Goal: Task Accomplishment & Management: Manage account settings

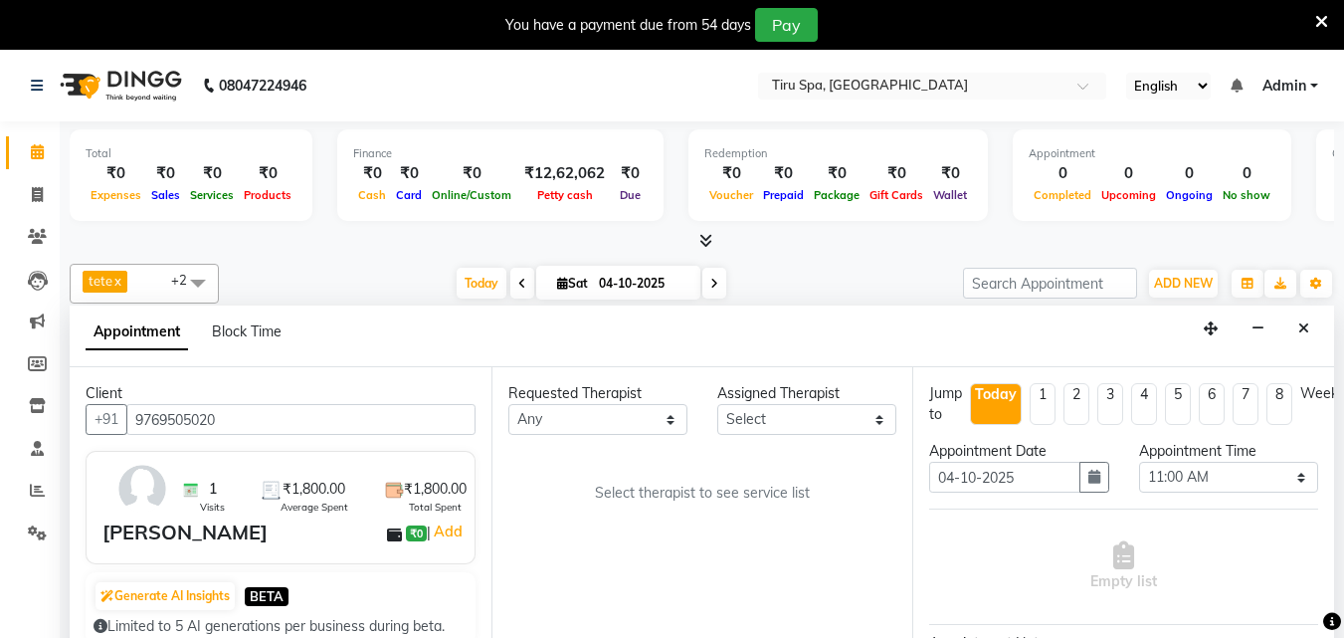
select select "660"
select select "tentative"
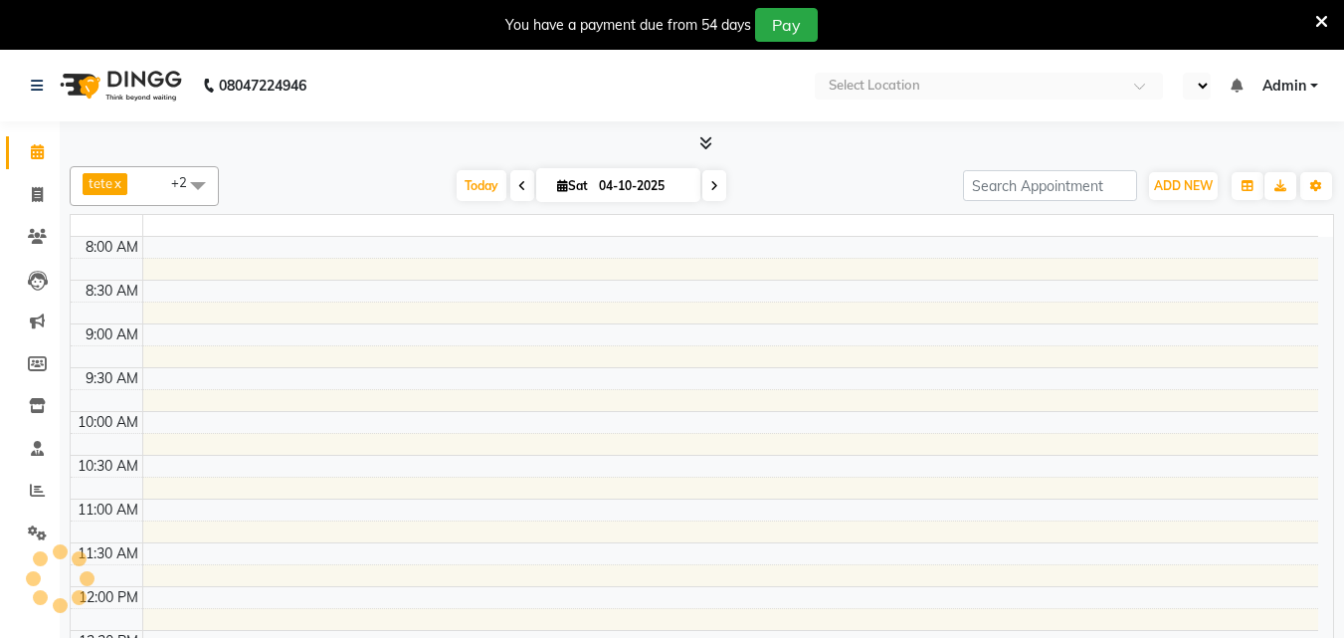
select select "en"
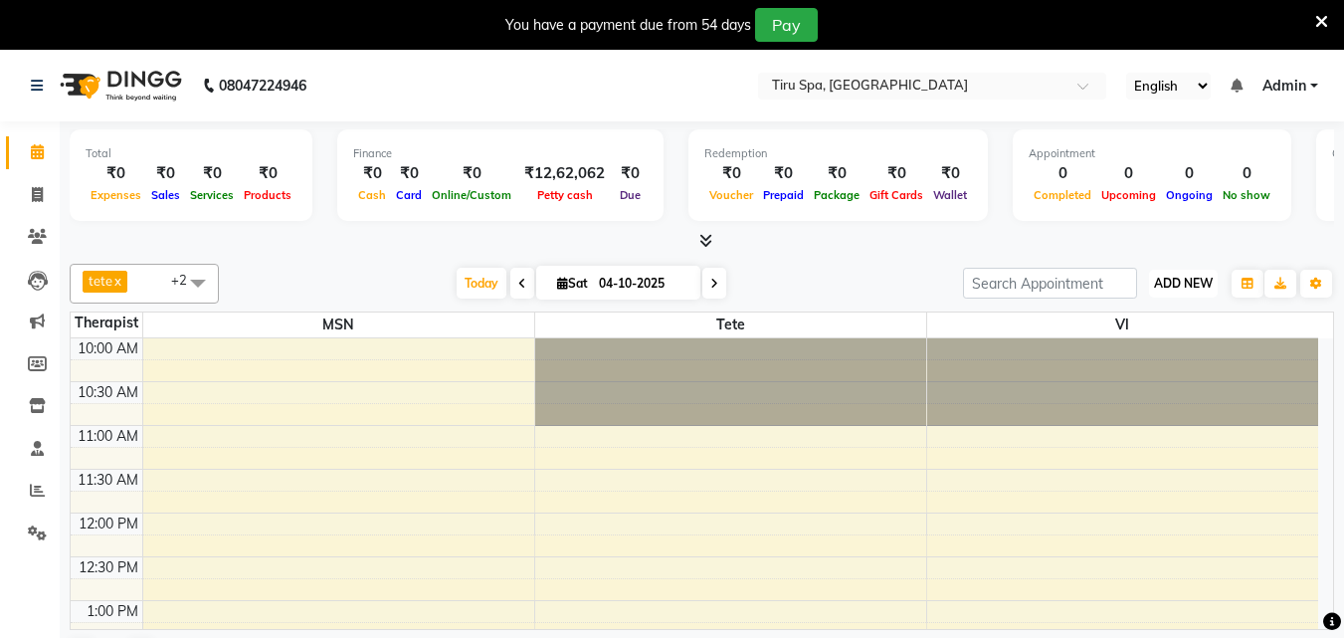
click at [1189, 284] on span "ADD NEW" at bounding box center [1183, 282] width 59 height 15
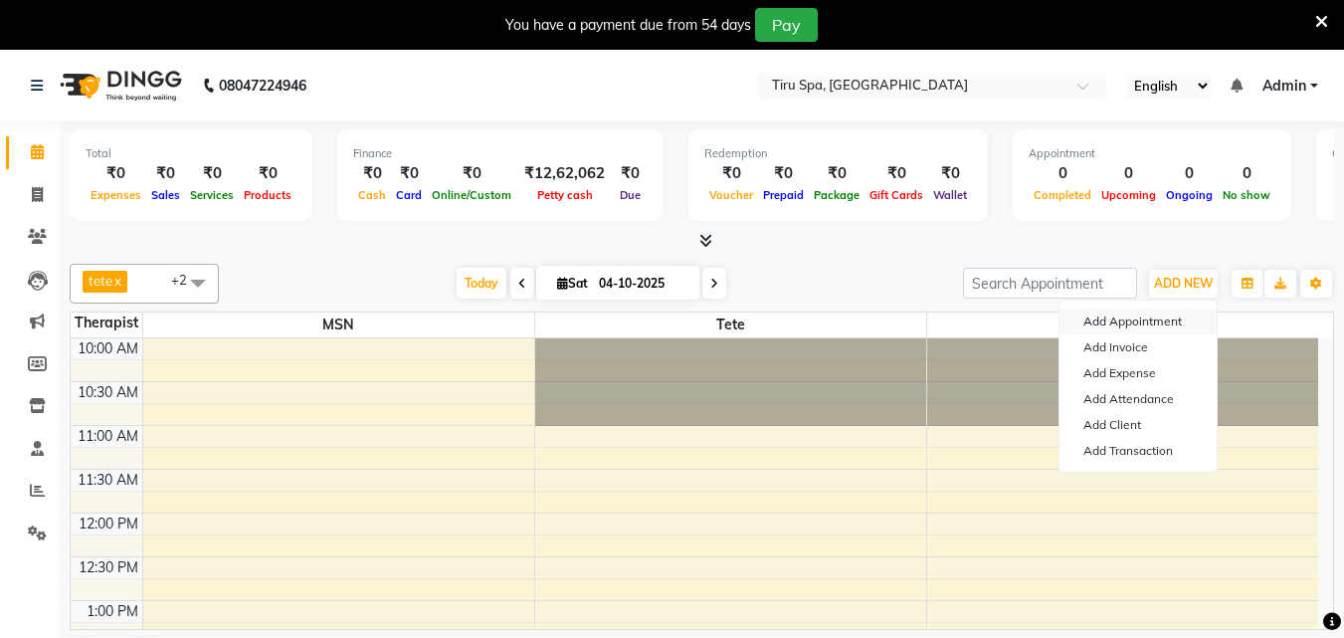
click at [1139, 315] on button "Add Appointment" at bounding box center [1137, 321] width 157 height 26
select select "660"
select select "tentative"
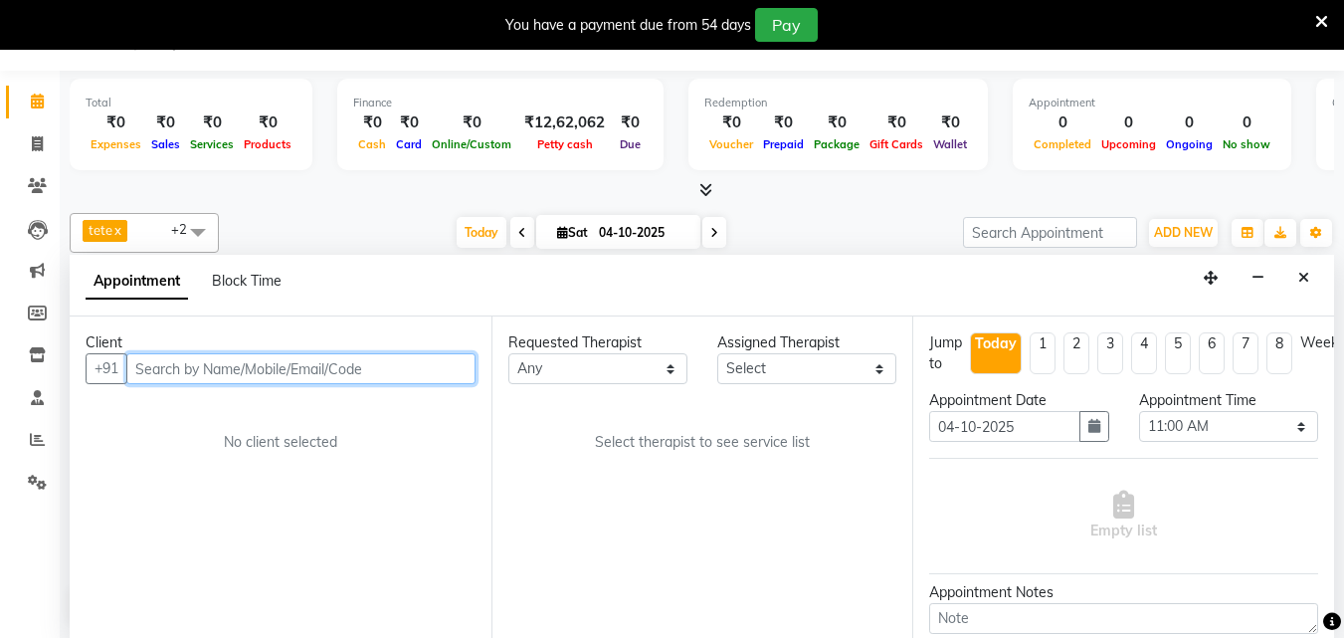
click at [262, 361] on input "text" at bounding box center [300, 368] width 349 height 31
paste input "9769505020"
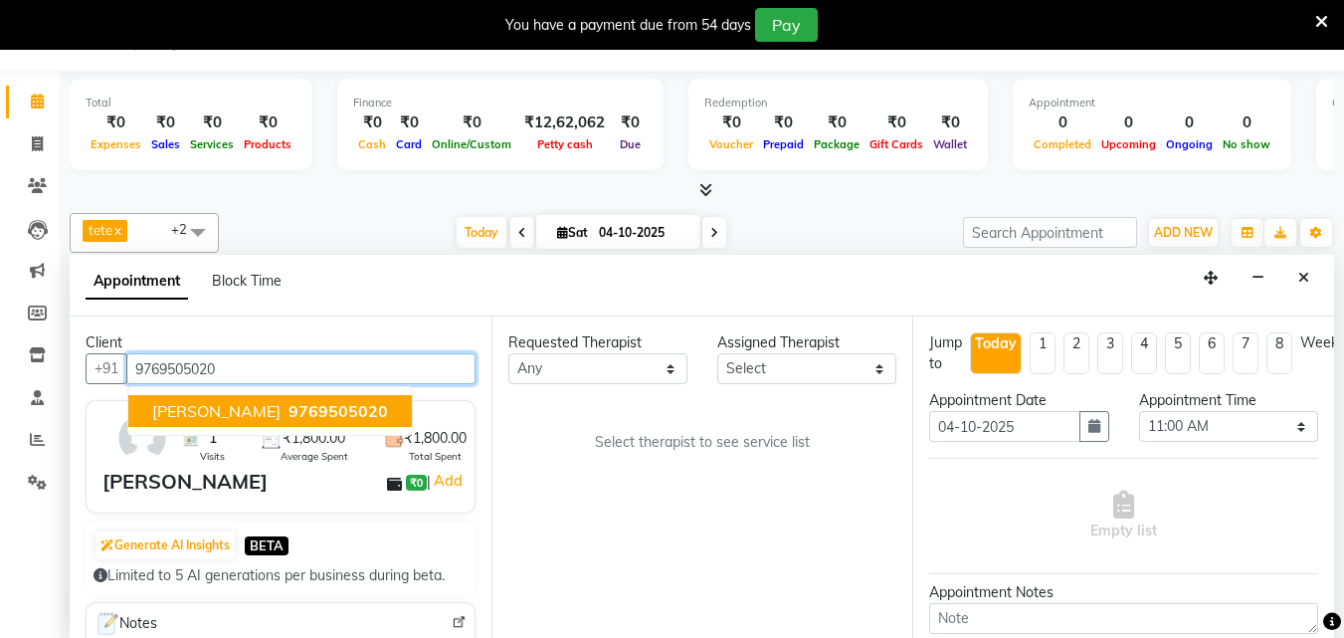
type input "9769505020"
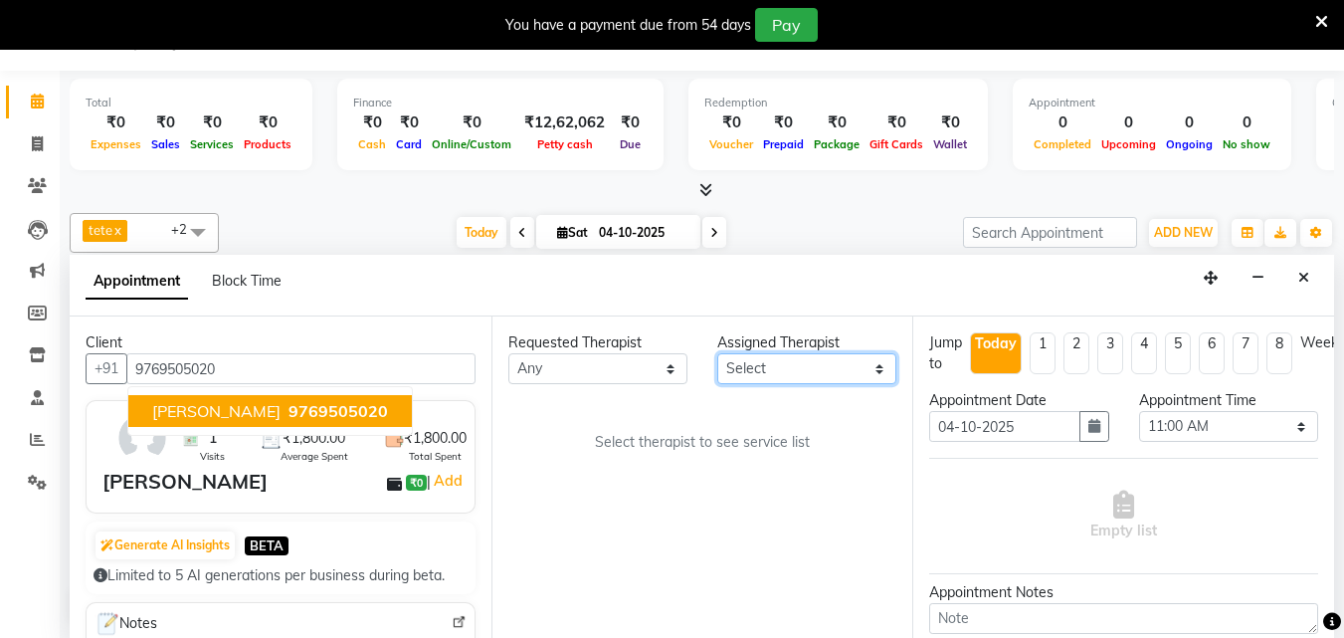
click at [807, 371] on select "Select [PERSON_NAME] MSN Rosy [PERSON_NAME] tete vl" at bounding box center [806, 368] width 179 height 31
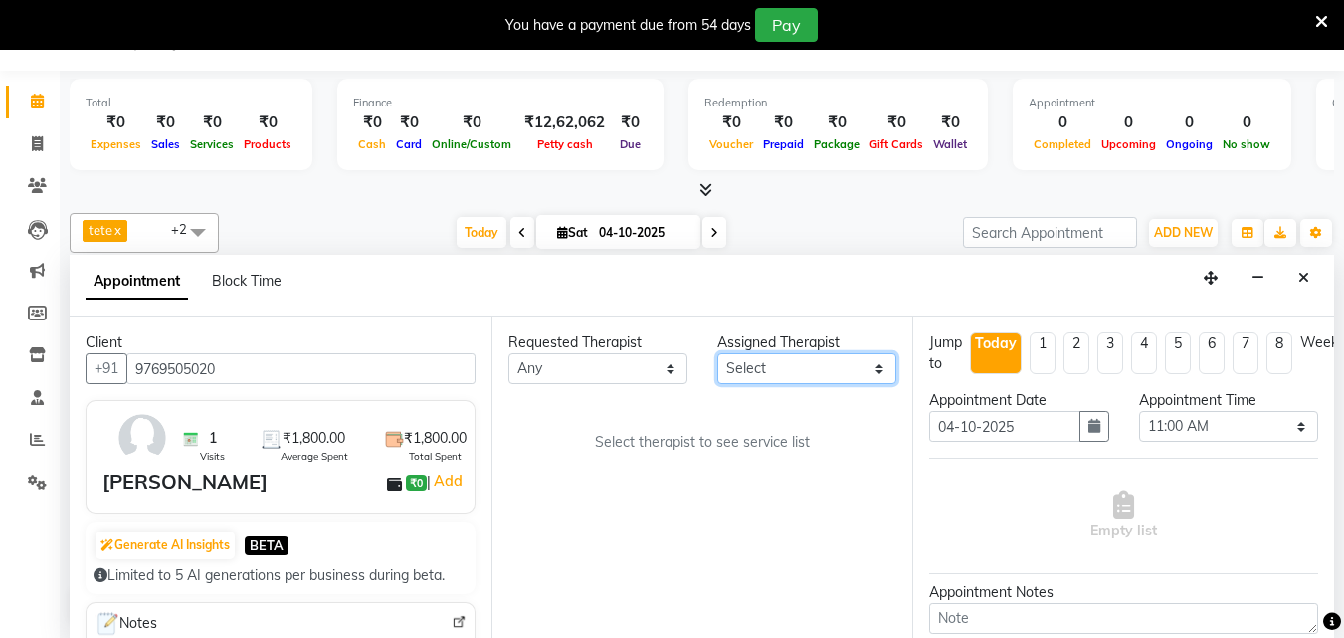
select select "69855"
click at [717, 353] on select "Select [PERSON_NAME] MSN Rosy [PERSON_NAME] tete vl" at bounding box center [806, 368] width 179 height 31
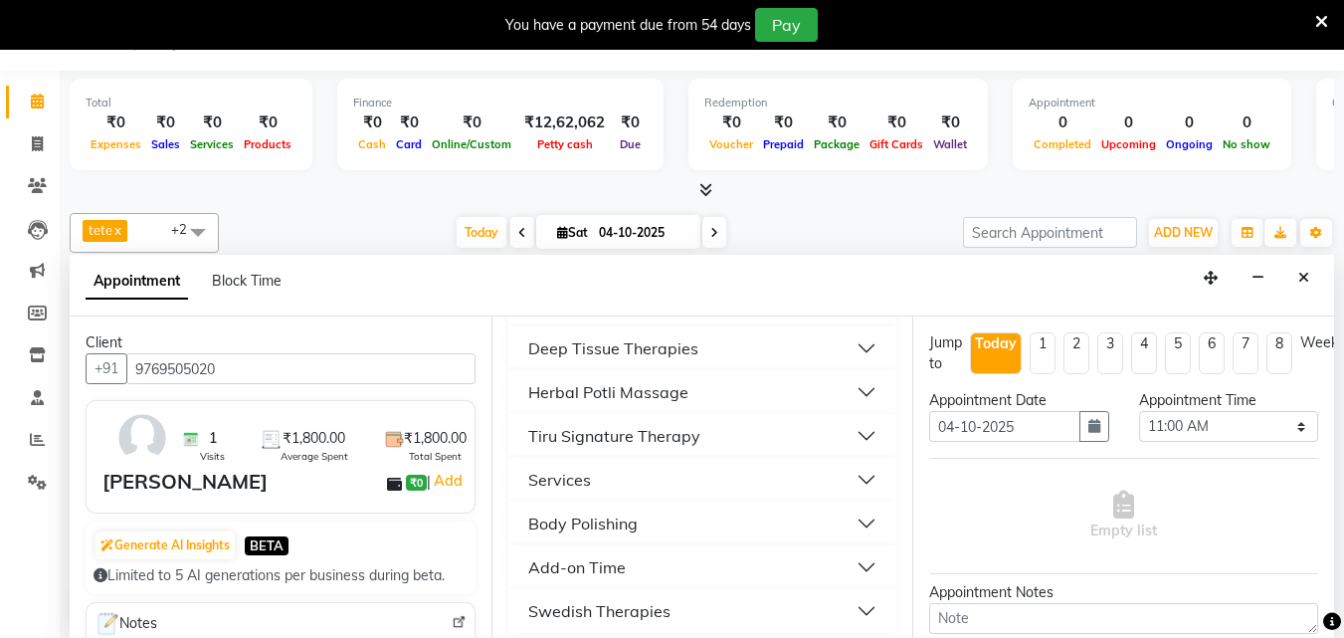
scroll to position [336, 0]
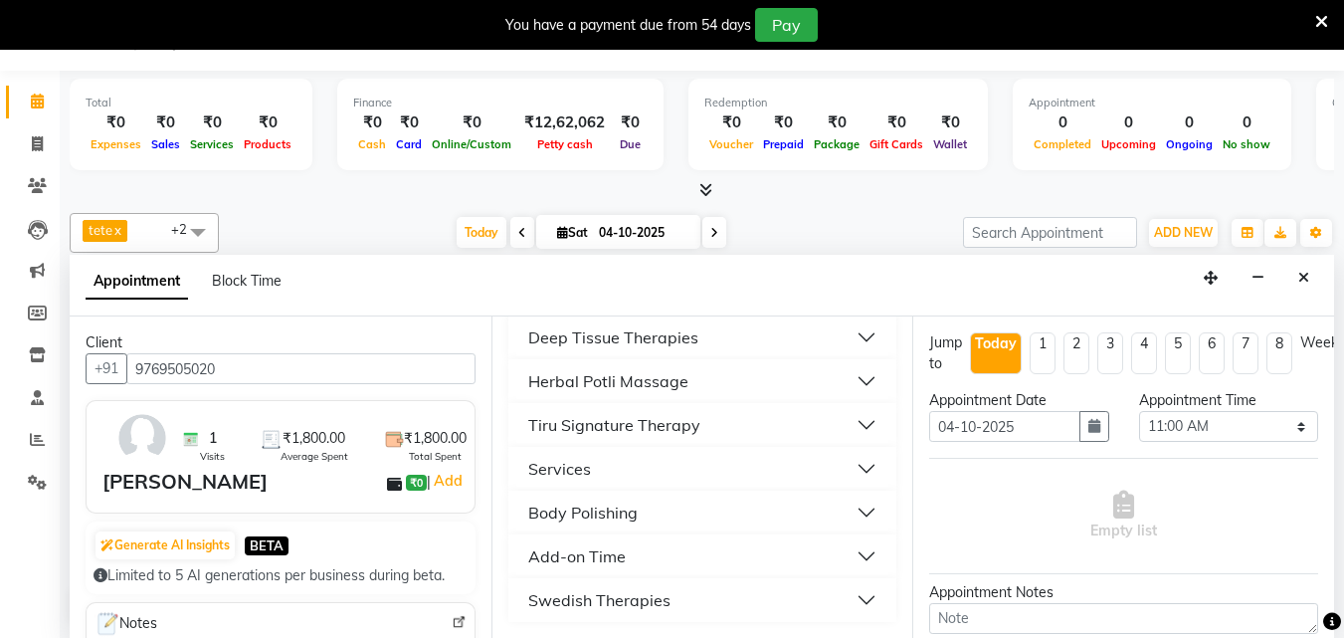
click at [641, 593] on div "Swedish Therapies" at bounding box center [599, 600] width 142 height 24
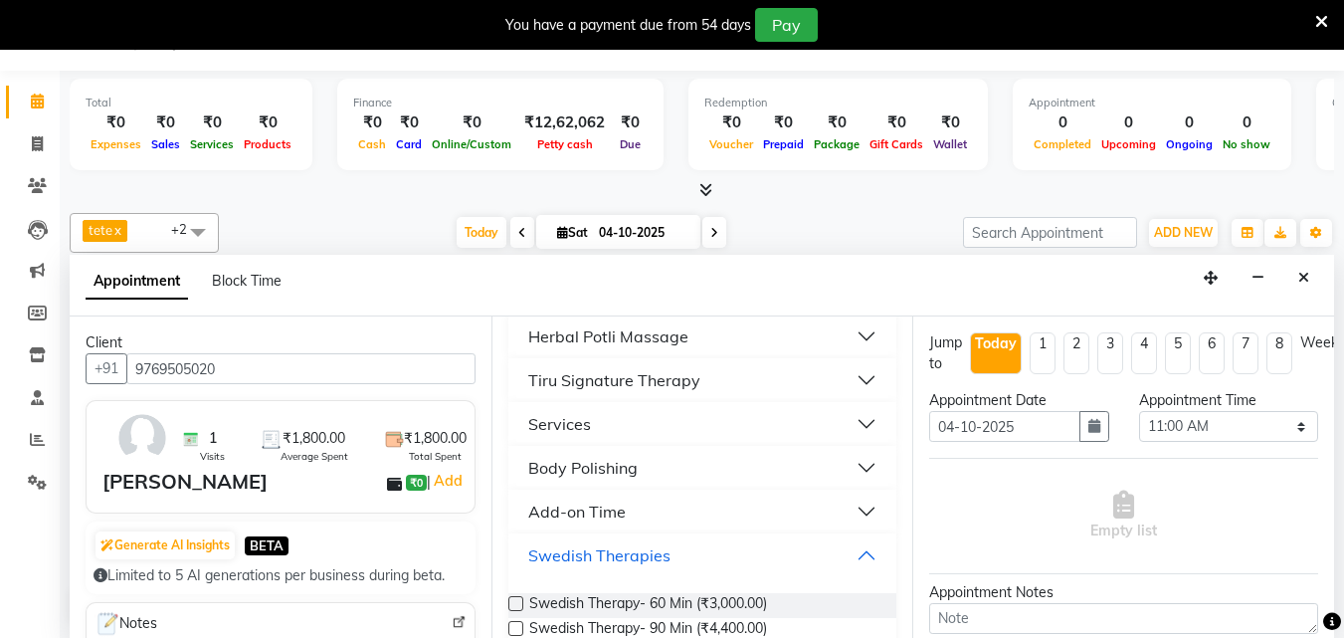
scroll to position [418, 0]
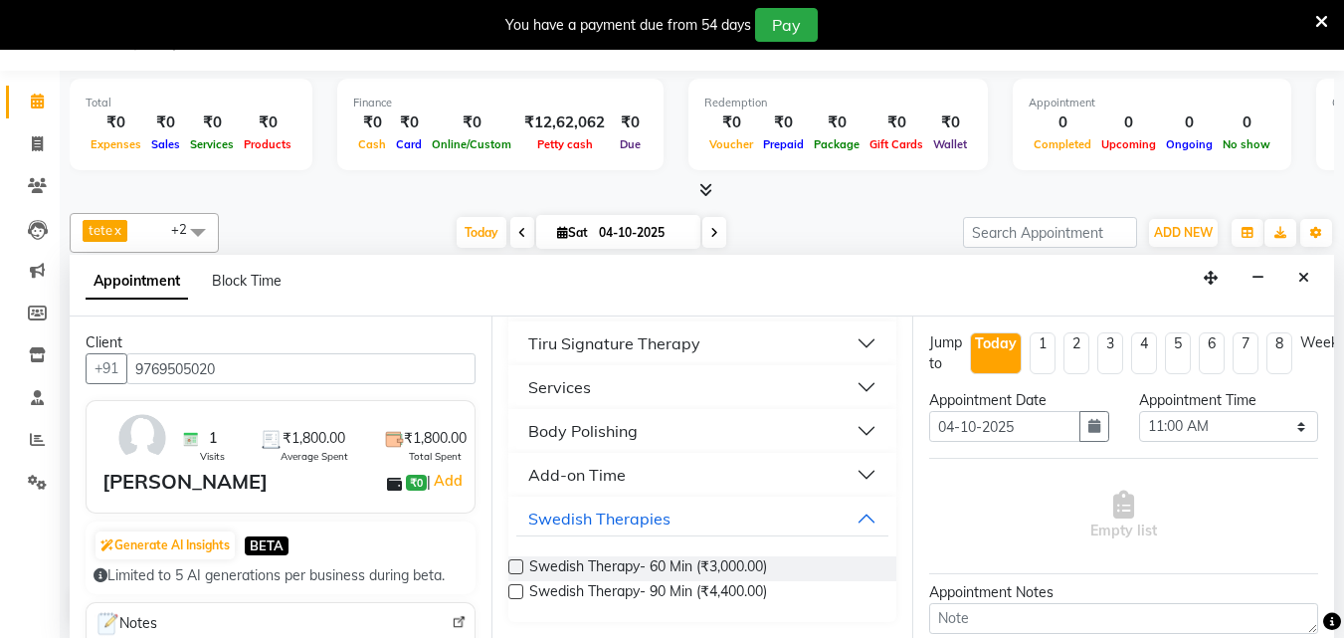
click at [521, 586] on label at bounding box center [515, 591] width 15 height 15
click at [521, 587] on input "checkbox" at bounding box center [514, 593] width 13 height 13
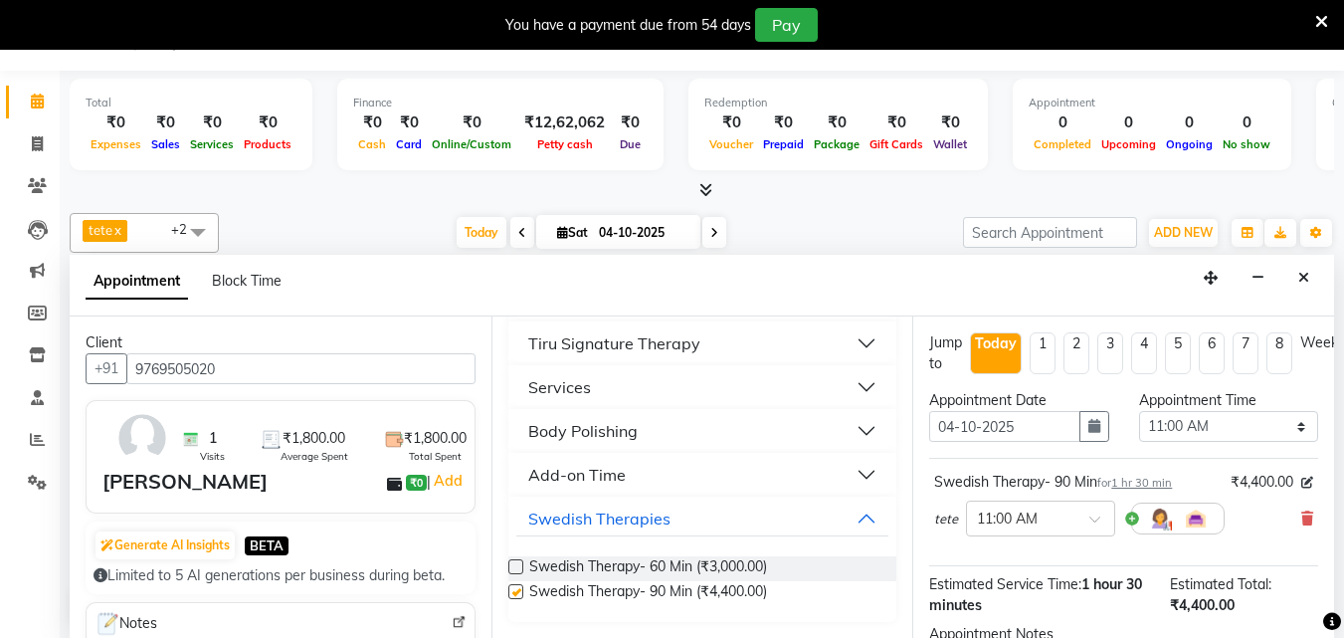
checkbox input "false"
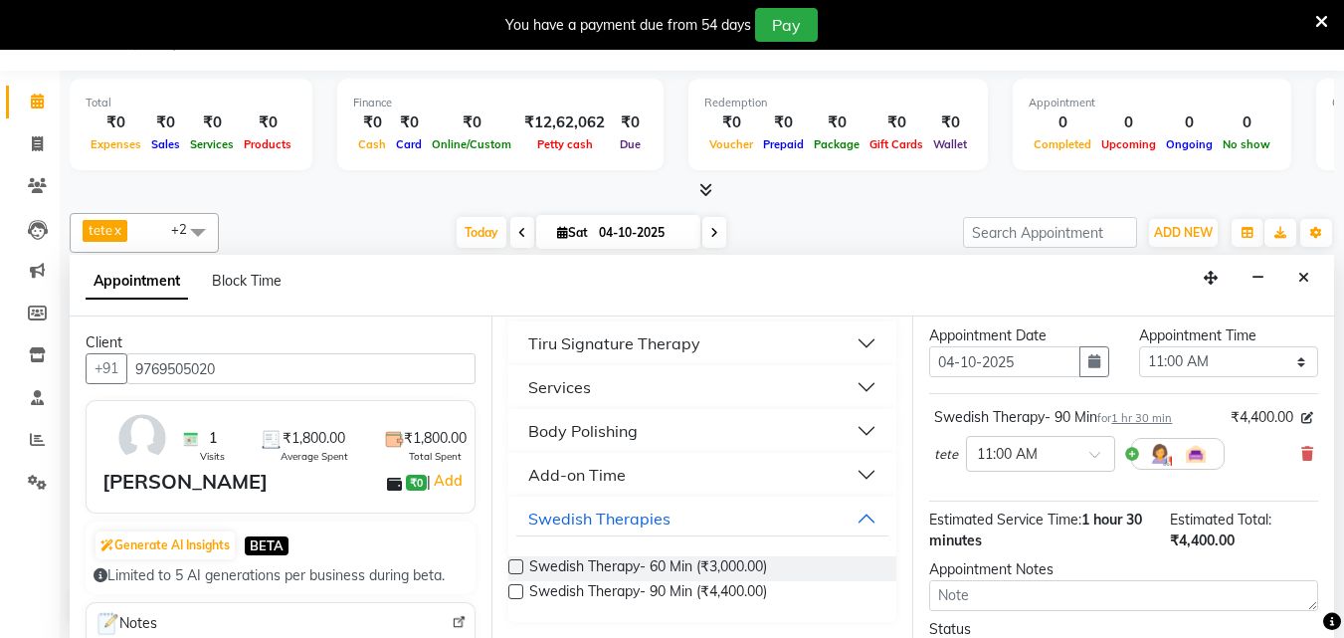
scroll to position [99, 0]
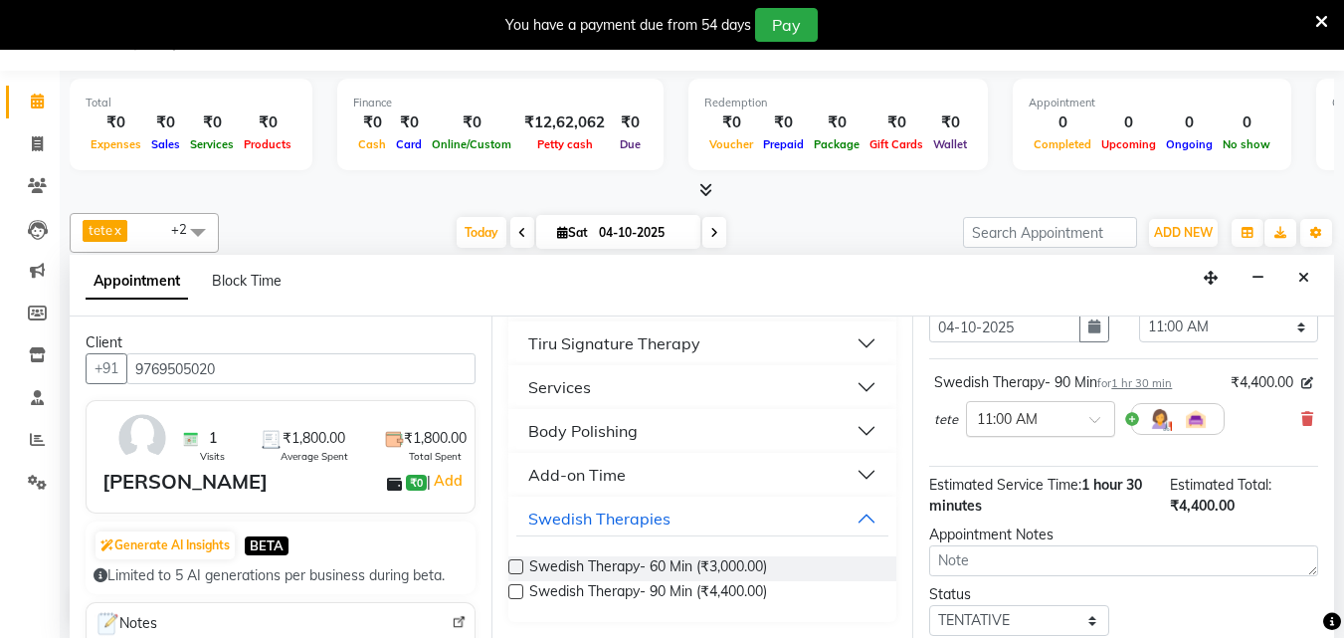
click at [1087, 427] on div "× 11:00 AM" at bounding box center [1040, 419] width 149 height 36
click at [1021, 525] on div "01:30 PM" at bounding box center [1040, 524] width 147 height 37
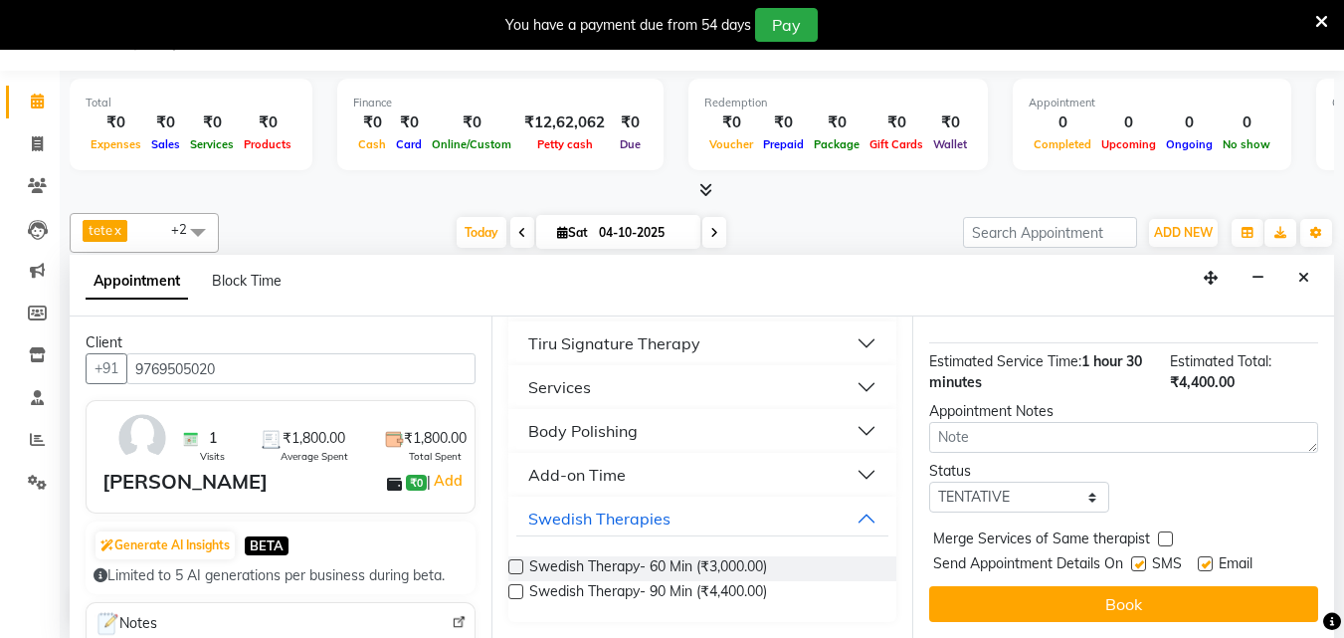
scroll to position [238, 0]
click at [1033, 481] on select "Select TENTATIVE CONFIRM CHECK-IN UPCOMING" at bounding box center [1018, 496] width 179 height 31
select select "check-in"
click at [929, 481] on select "Select TENTATIVE CONFIRM CHECK-IN UPCOMING" at bounding box center [1018, 496] width 179 height 31
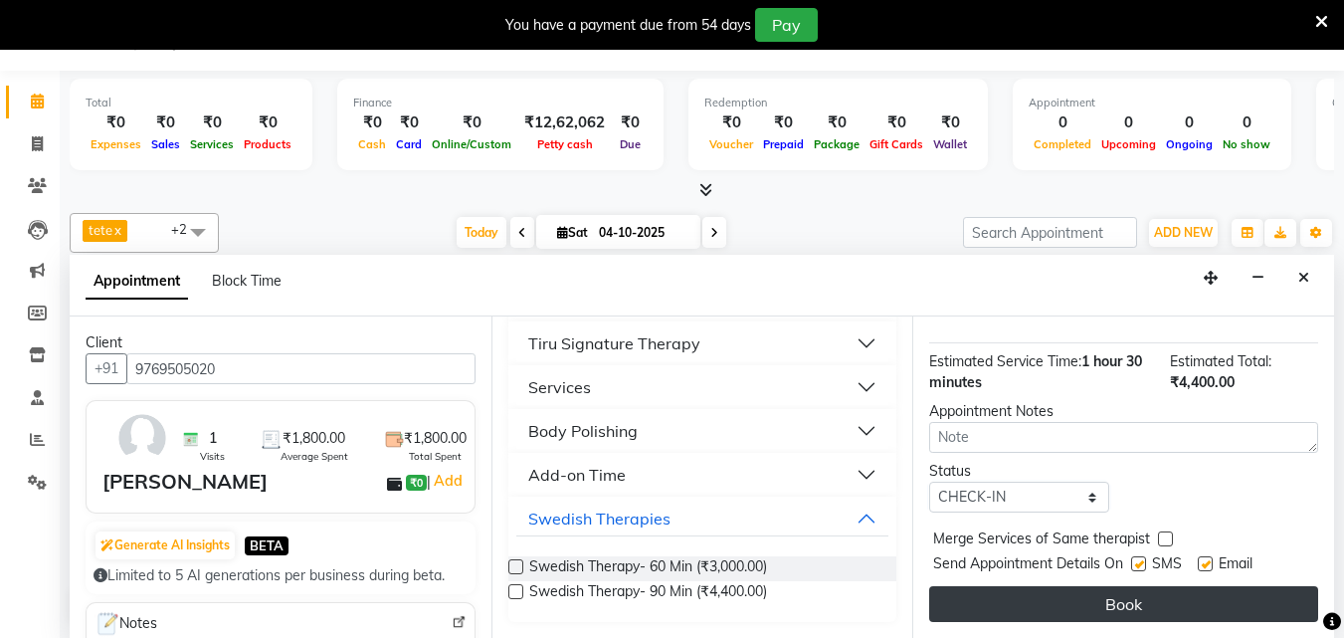
click at [1092, 592] on button "Book" at bounding box center [1123, 604] width 389 height 36
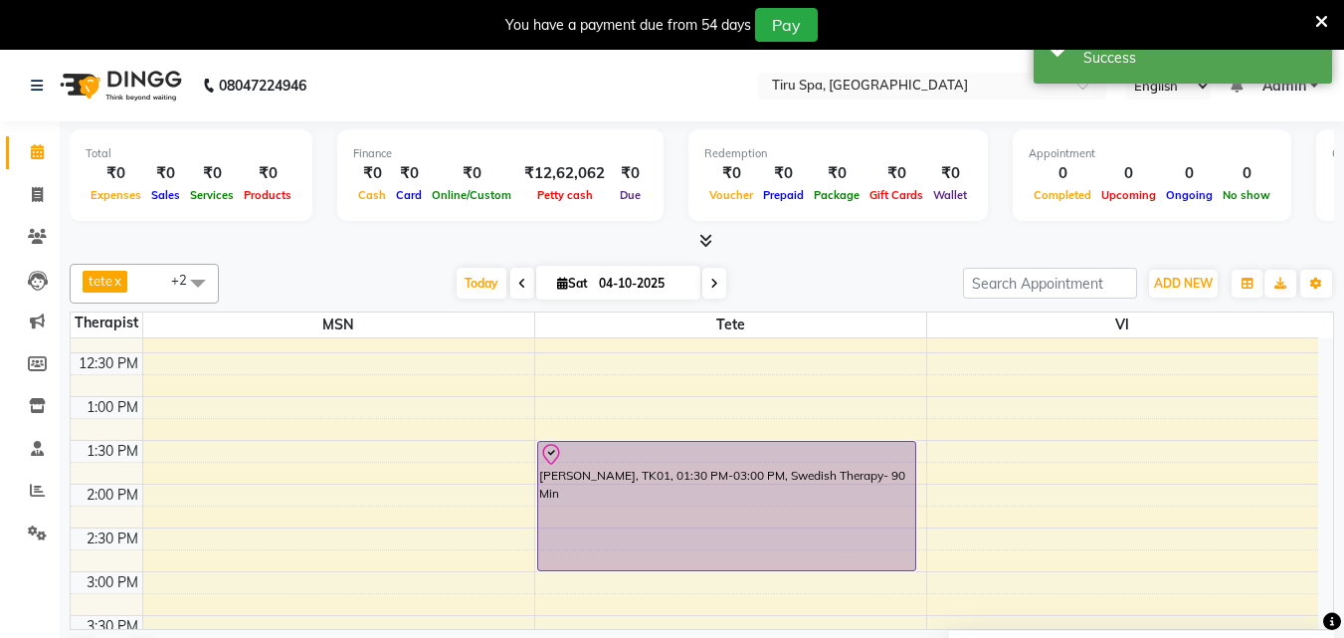
scroll to position [199, 0]
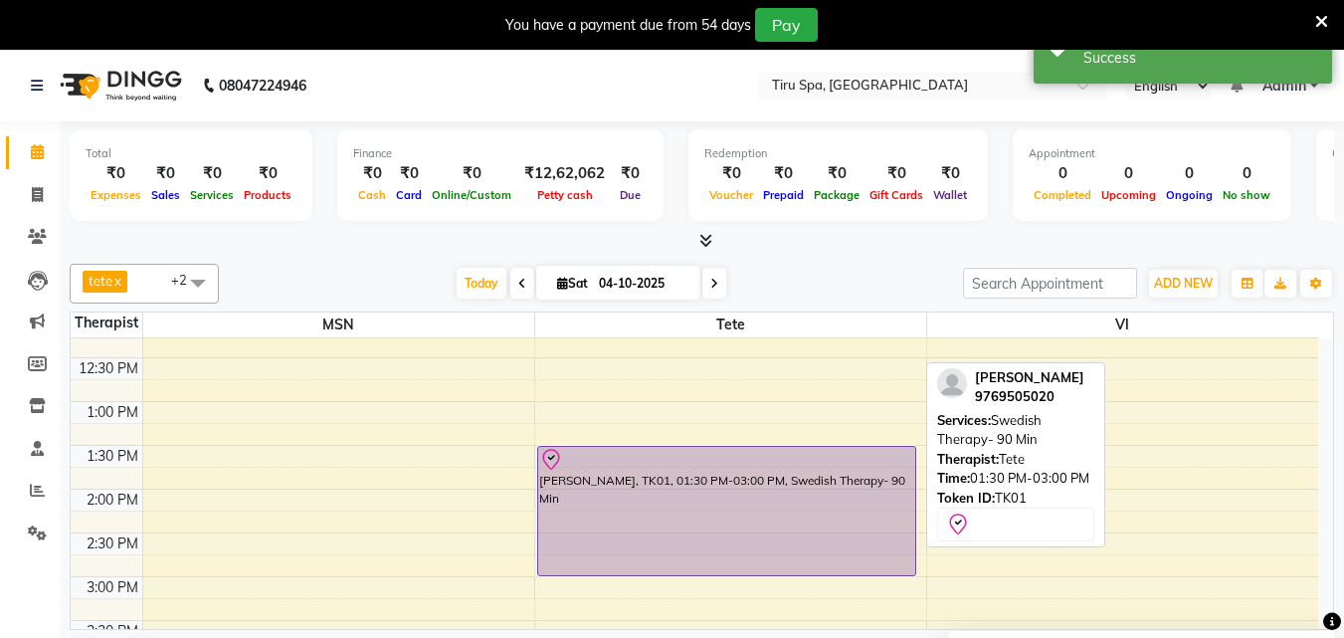
click at [729, 481] on div "[PERSON_NAME], TK01, 01:30 PM-03:00 PM, Swedish Therapy- 90 Min" at bounding box center [726, 511] width 377 height 128
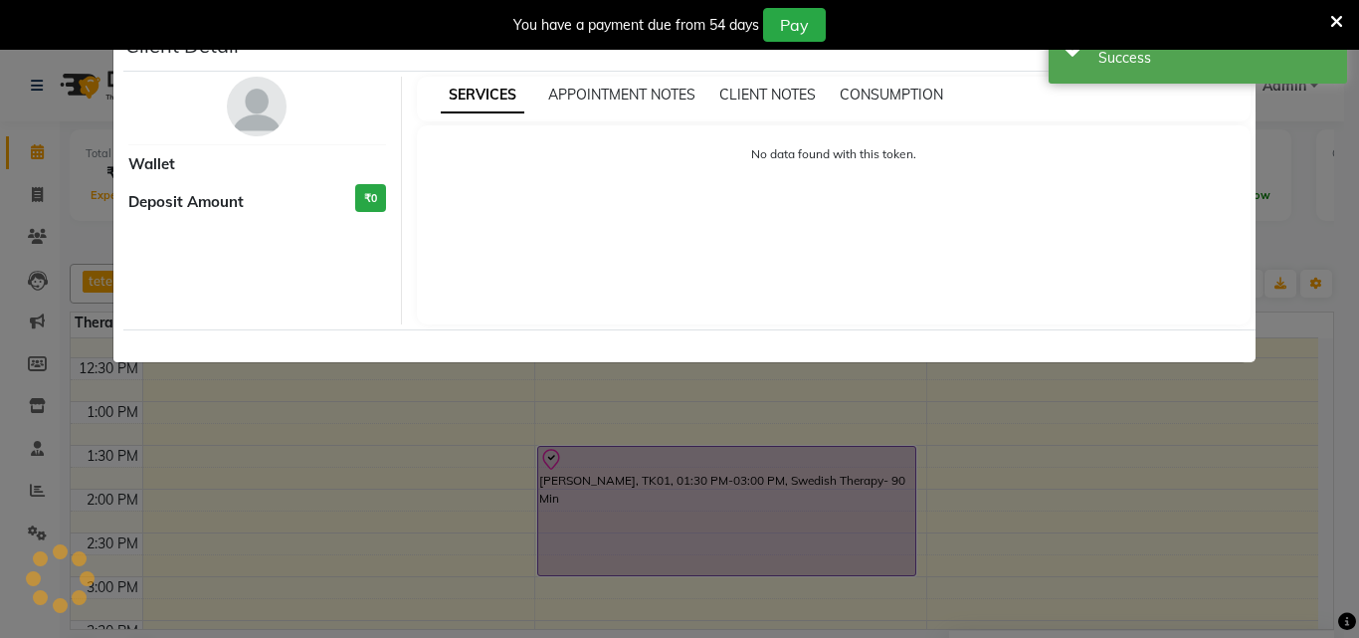
select select "8"
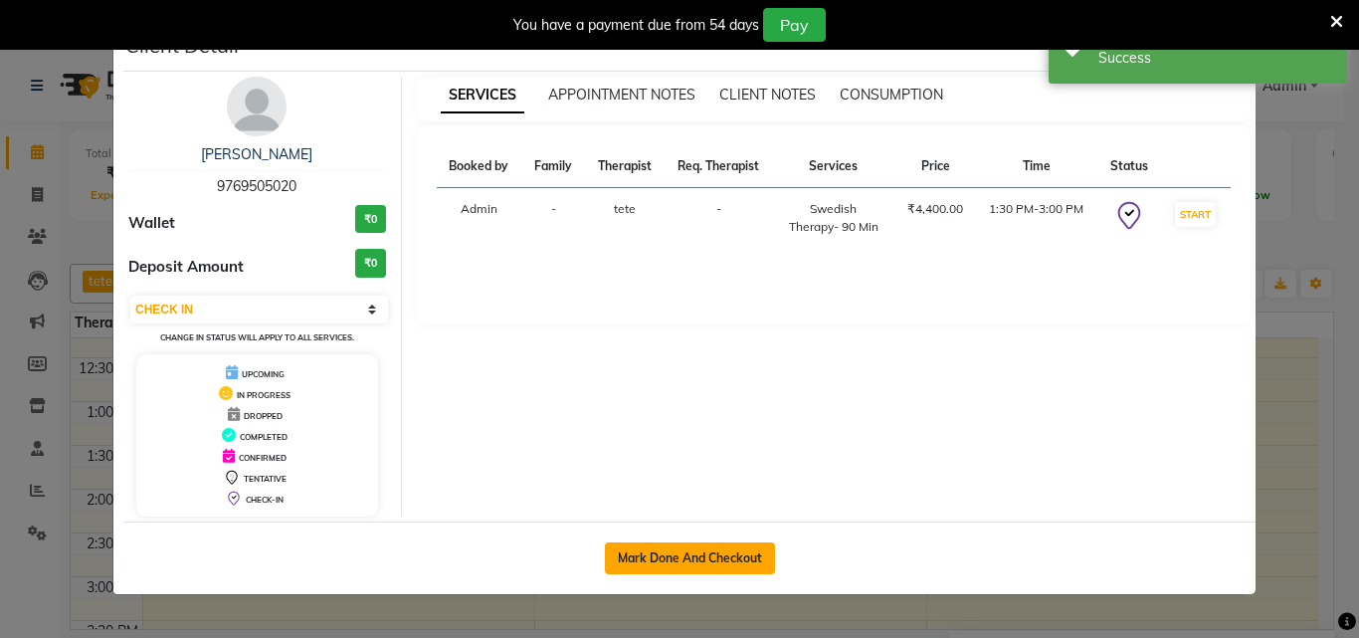
click at [663, 552] on button "Mark Done And Checkout" at bounding box center [690, 558] width 170 height 32
select select "722"
select select "service"
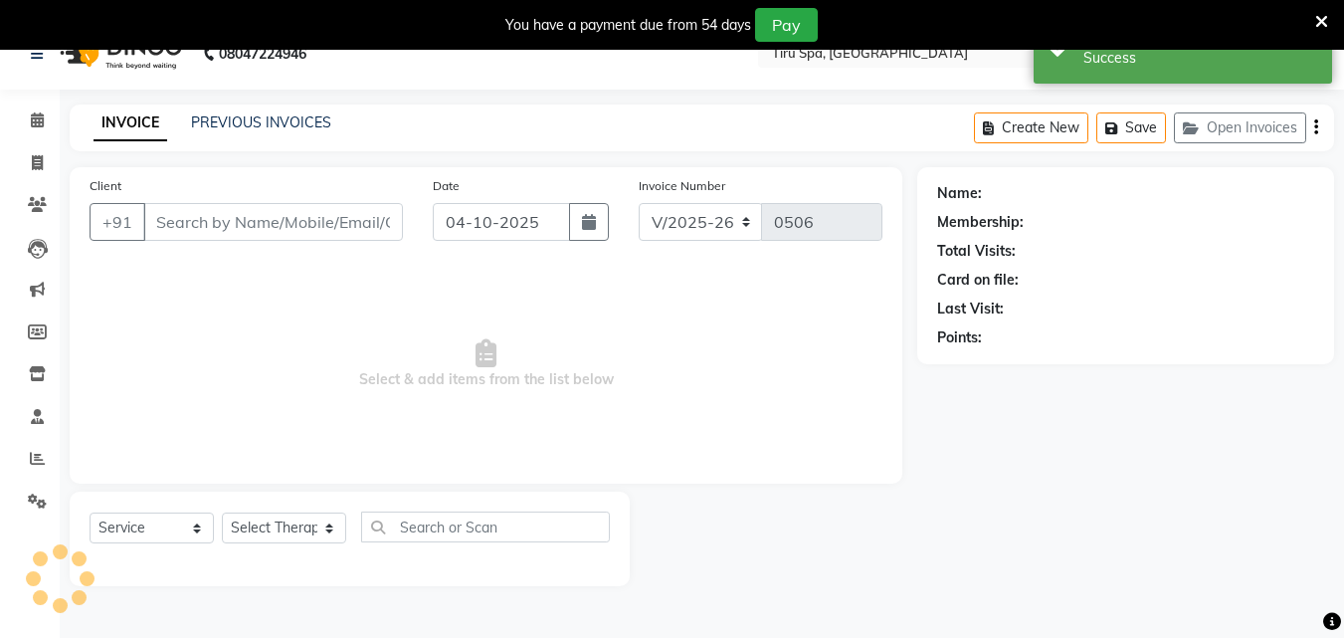
type input "9769505020"
select select "69855"
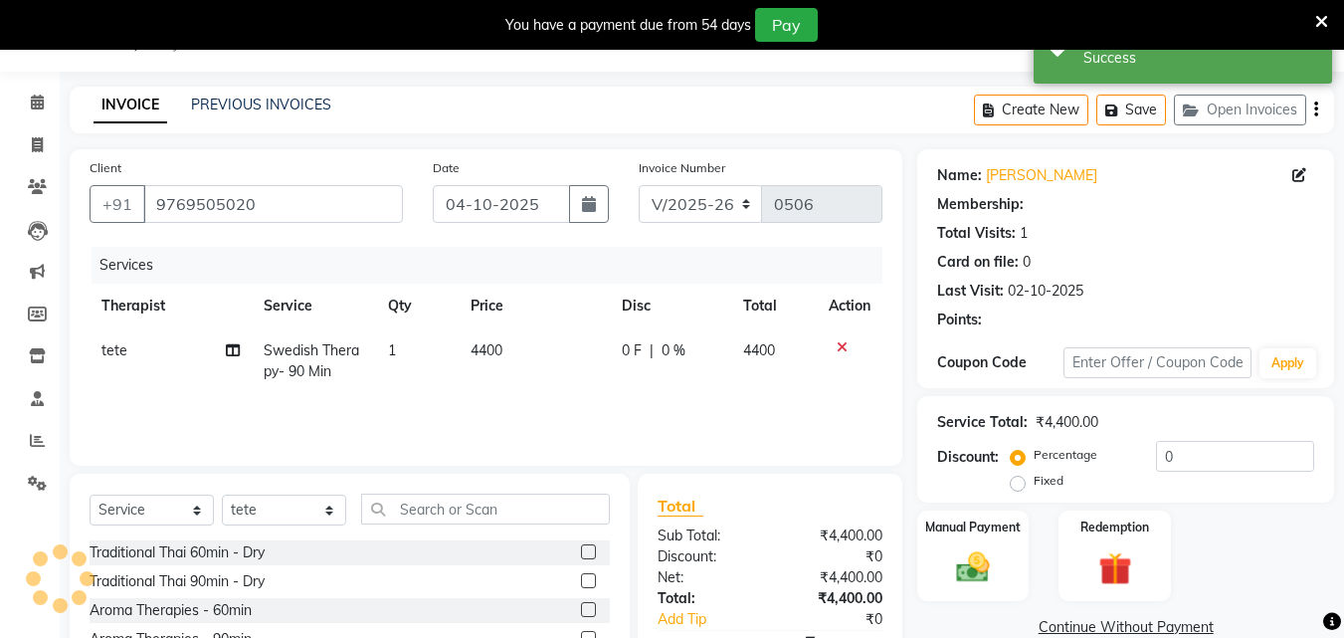
select select "1: Object"
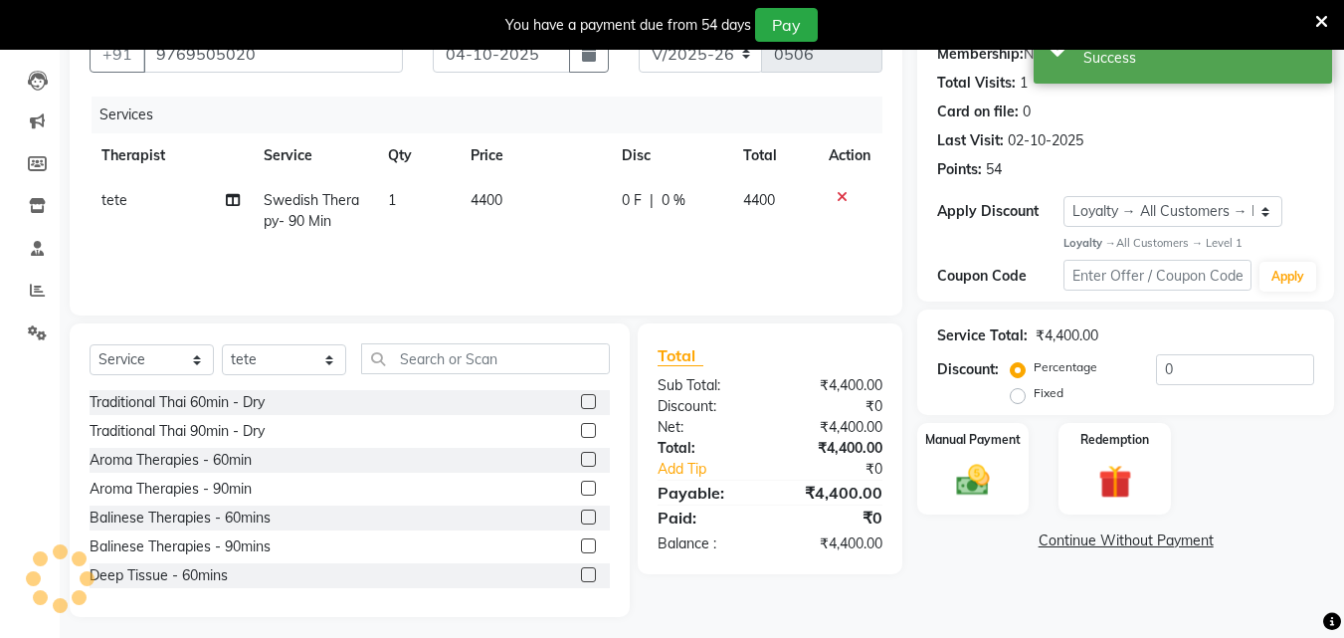
scroll to position [209, 0]
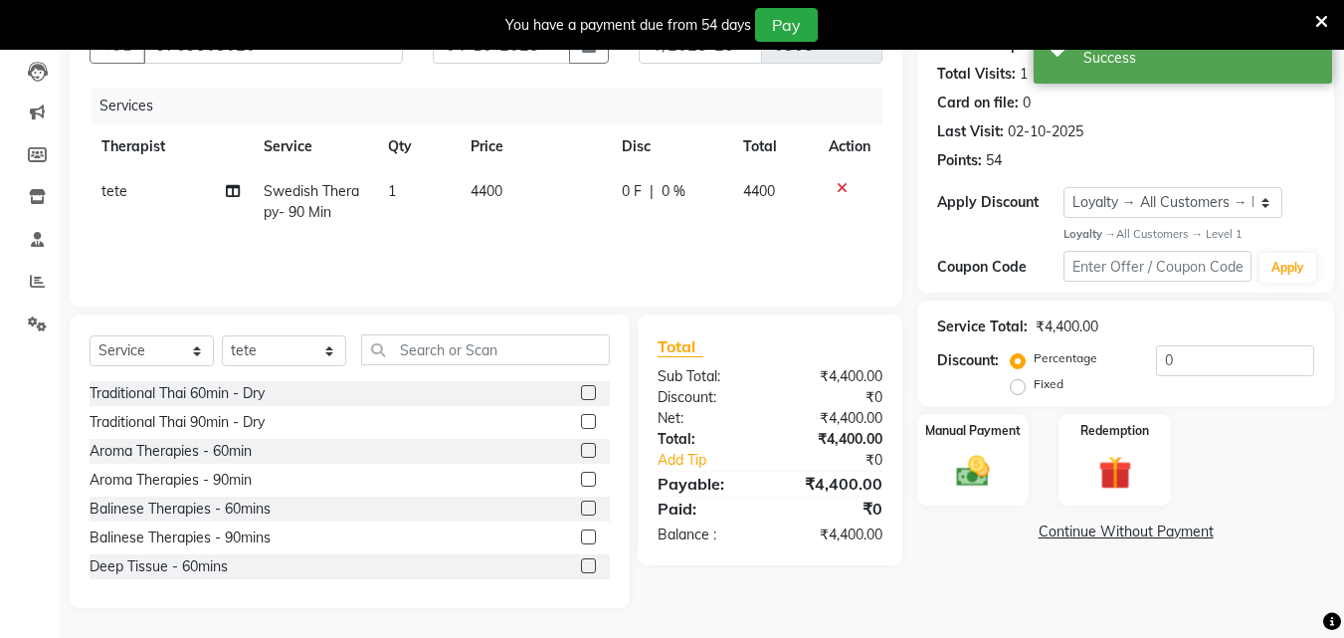
click at [1033, 388] on label "Fixed" at bounding box center [1048, 384] width 30 height 18
click at [1021, 388] on input "Fixed" at bounding box center [1021, 384] width 14 height 14
radio input "true"
click at [1222, 355] on input "0" at bounding box center [1235, 360] width 158 height 31
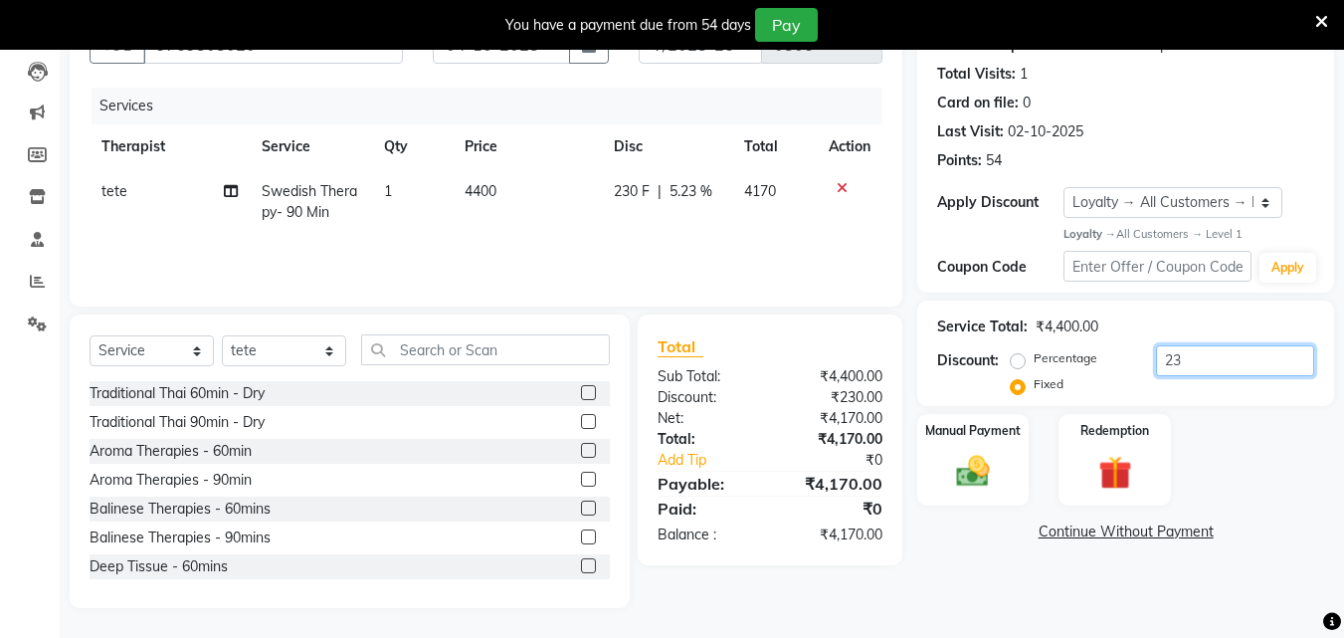
type input "2"
type input "2100"
click at [983, 454] on img at bounding box center [973, 472] width 56 height 40
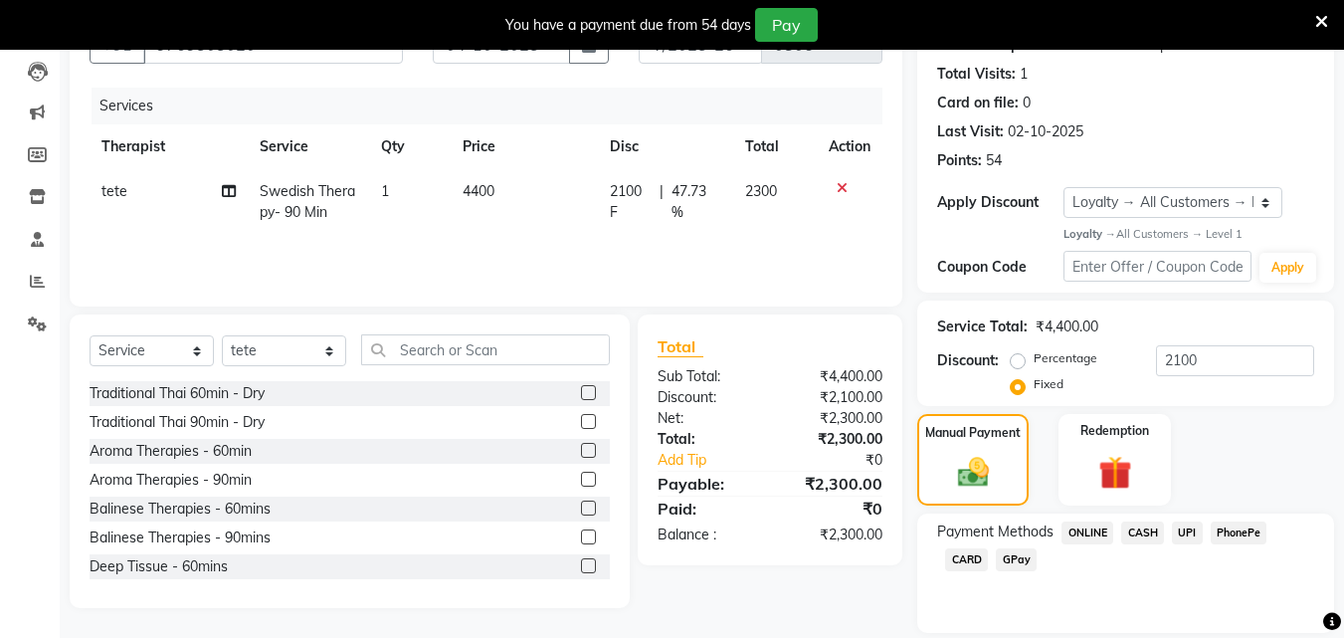
click at [969, 556] on span "CARD" at bounding box center [966, 559] width 43 height 23
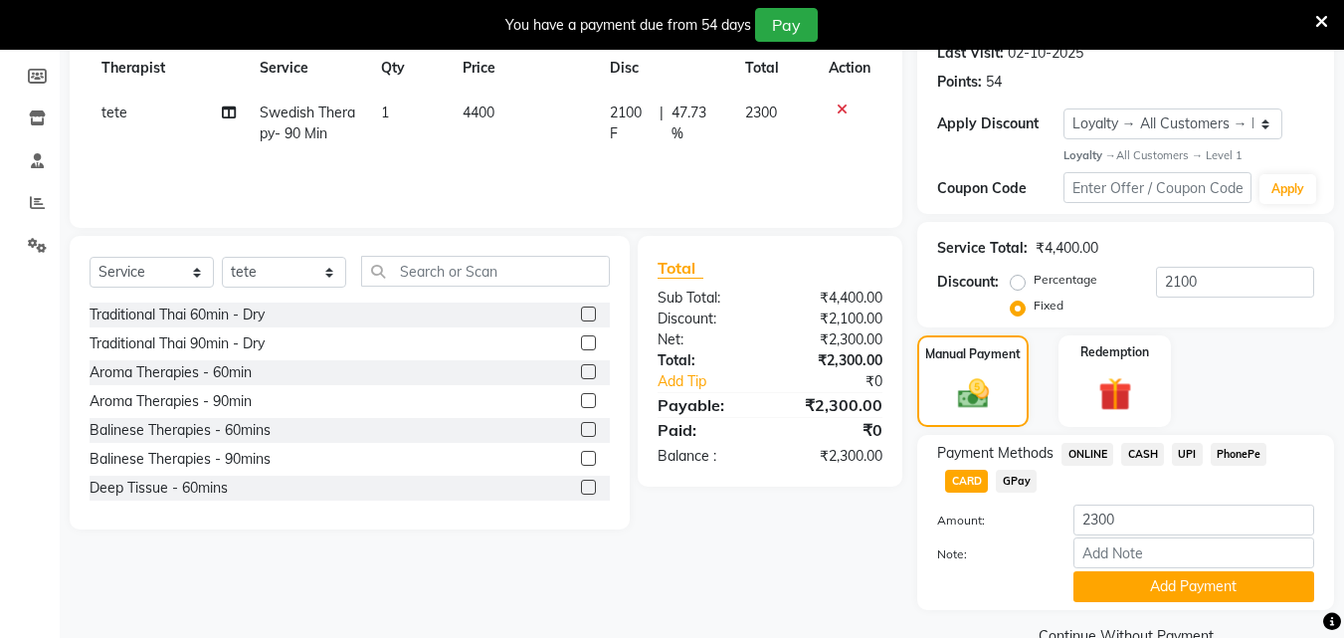
scroll to position [330, 0]
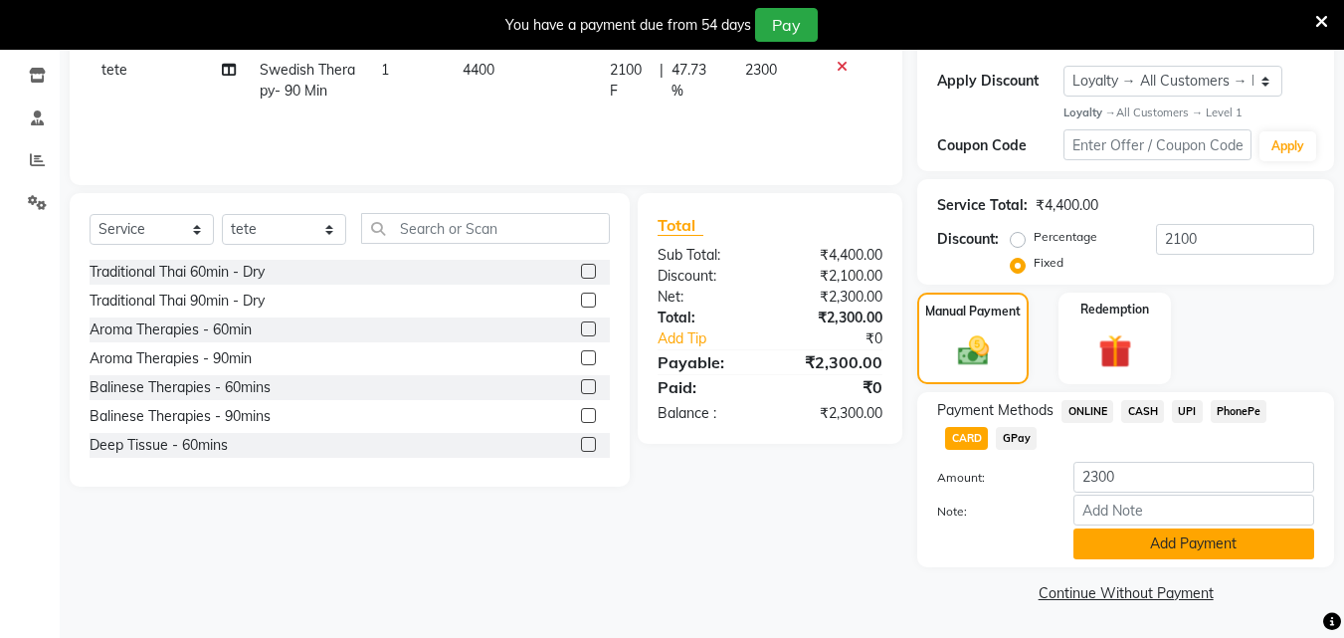
click at [1145, 541] on button "Add Payment" at bounding box center [1193, 543] width 241 height 31
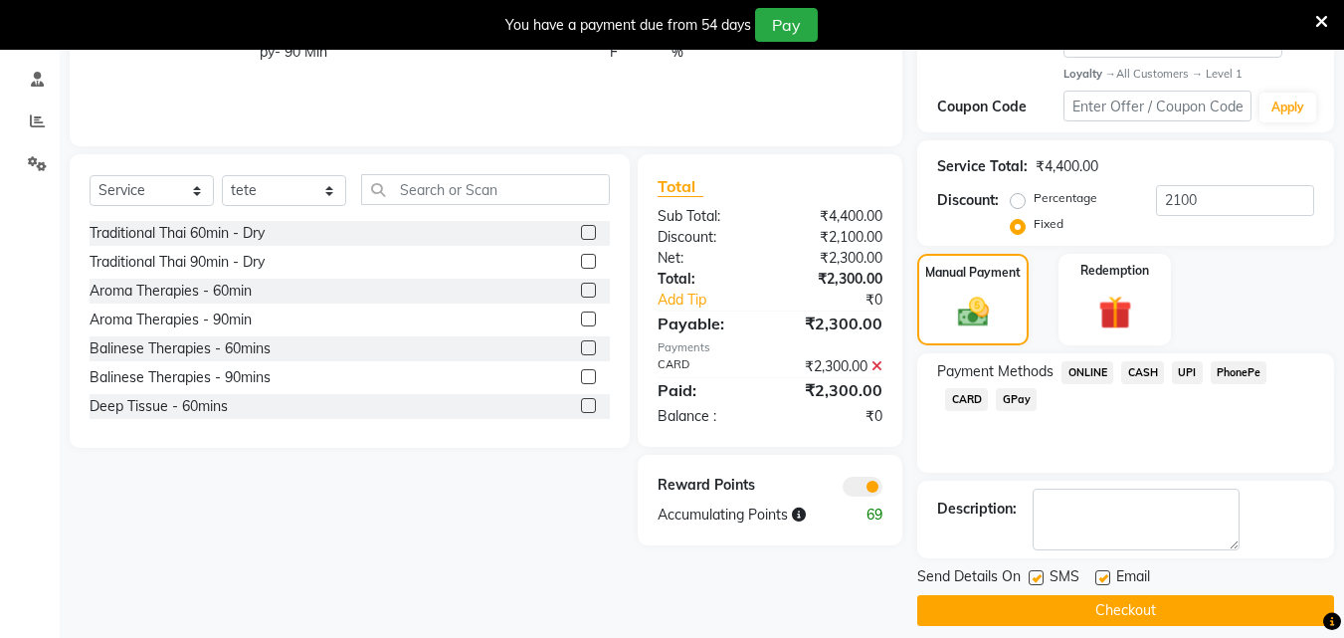
scroll to position [387, 0]
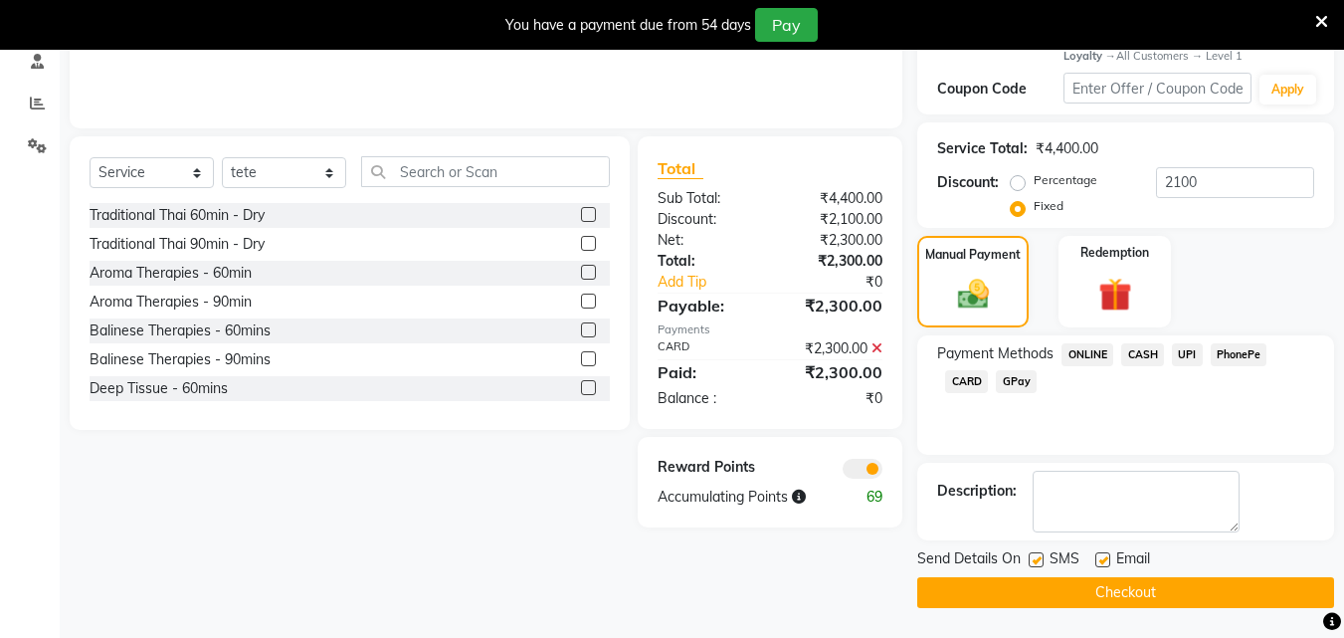
click at [1114, 585] on button "Checkout" at bounding box center [1125, 592] width 417 height 31
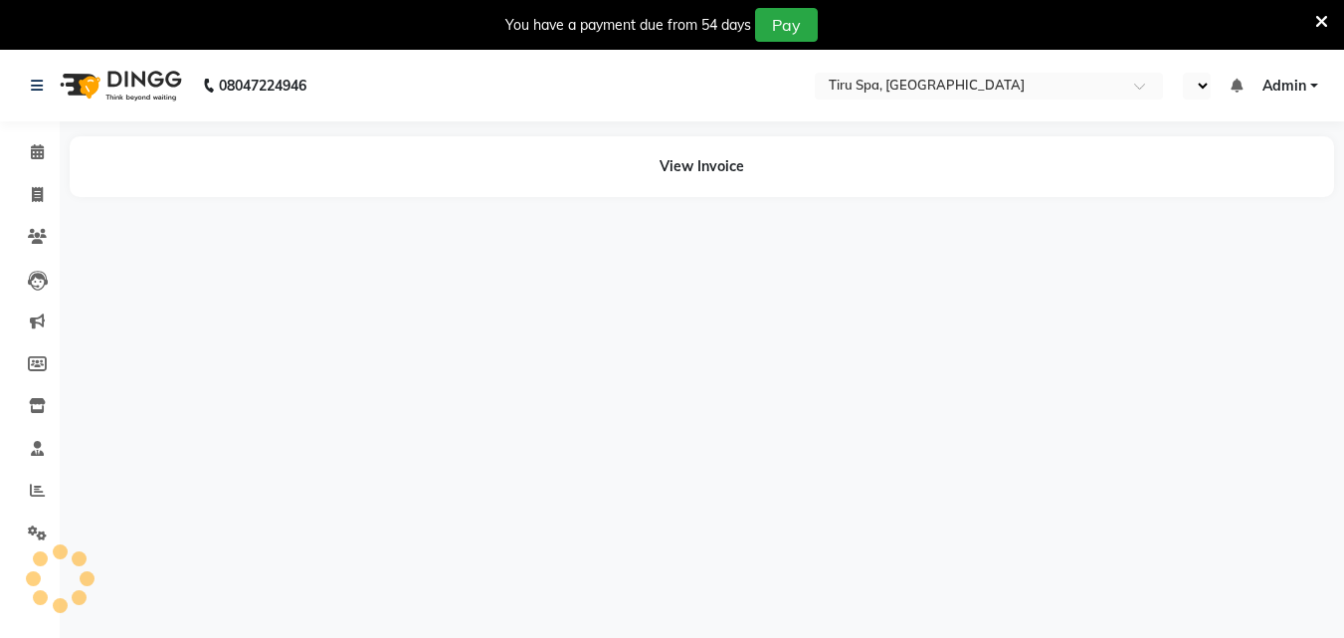
select select "en"
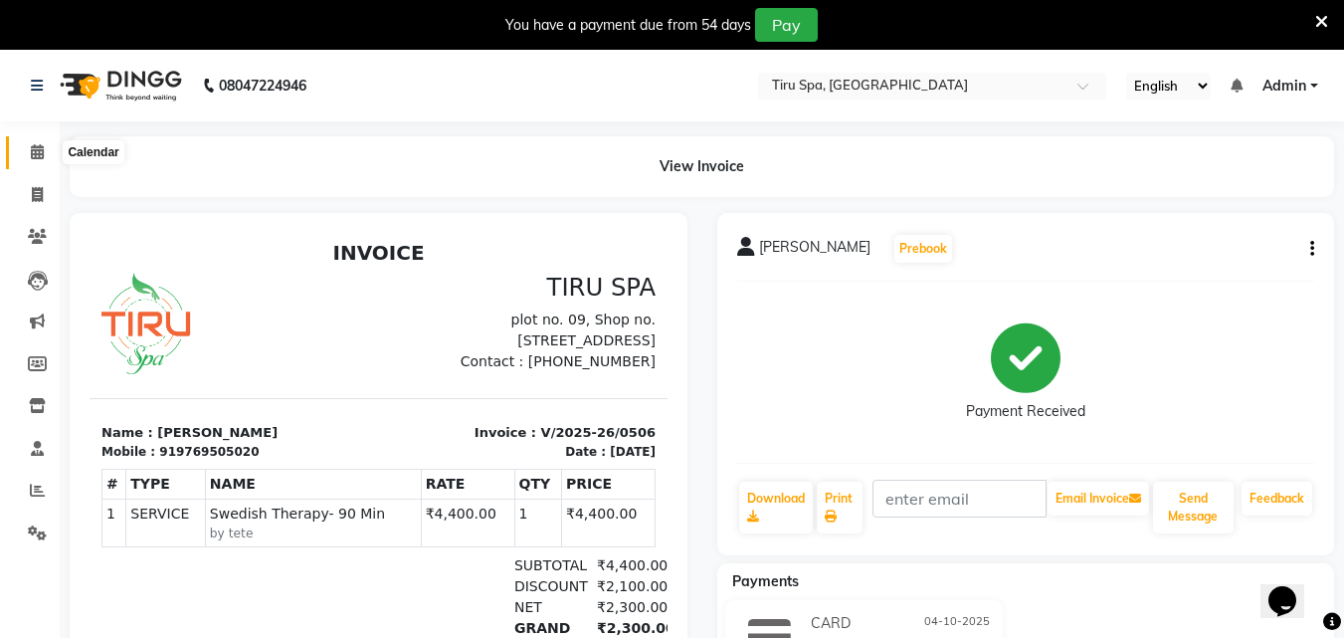
click at [33, 159] on span at bounding box center [37, 152] width 35 height 23
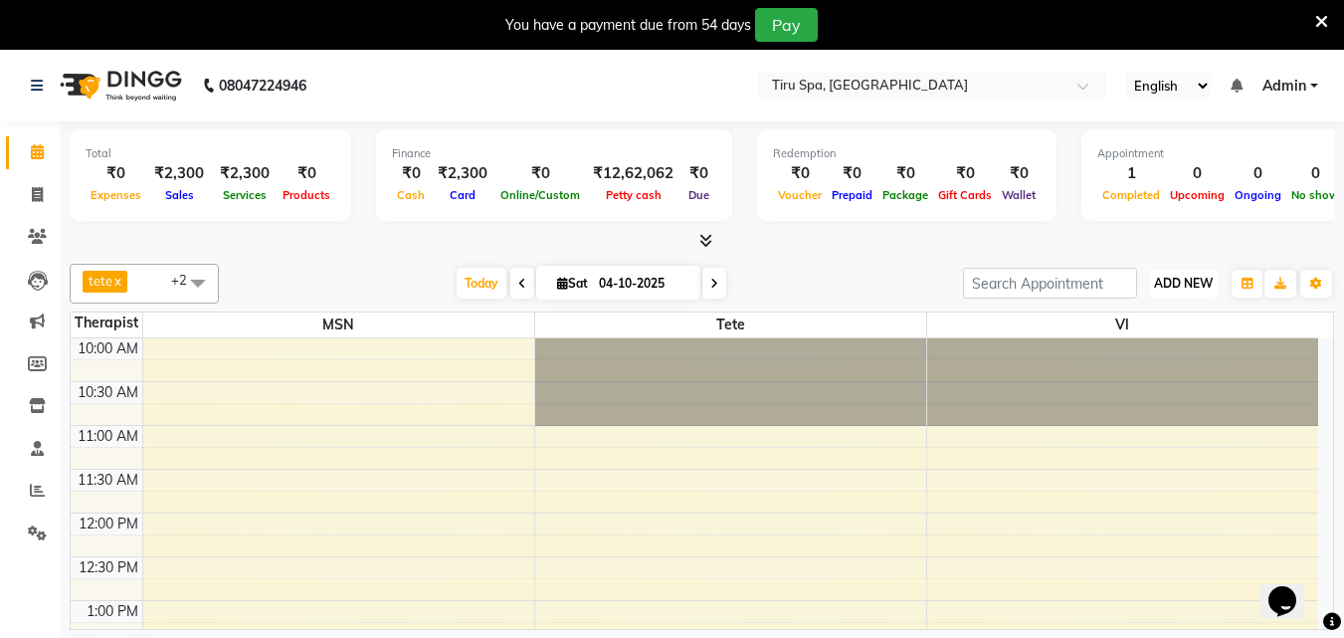
click at [1181, 288] on span "ADD NEW" at bounding box center [1183, 282] width 59 height 15
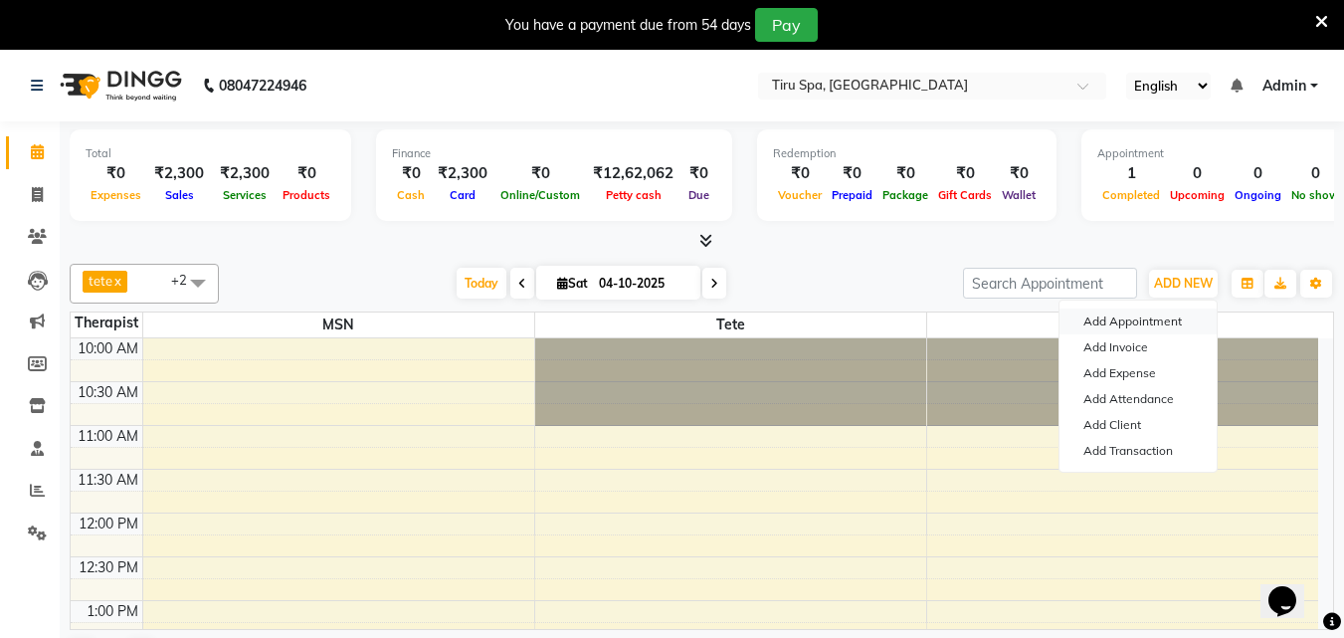
click at [1148, 313] on button "Add Appointment" at bounding box center [1137, 321] width 157 height 26
select select "tentative"
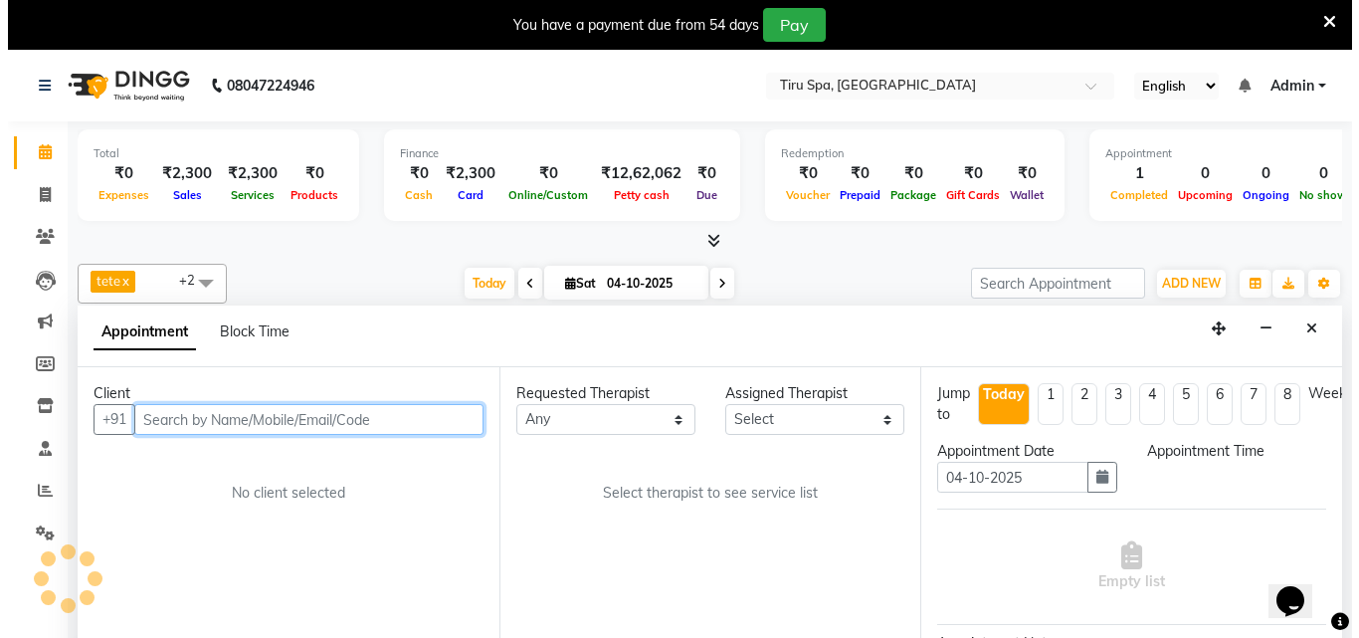
scroll to position [51, 0]
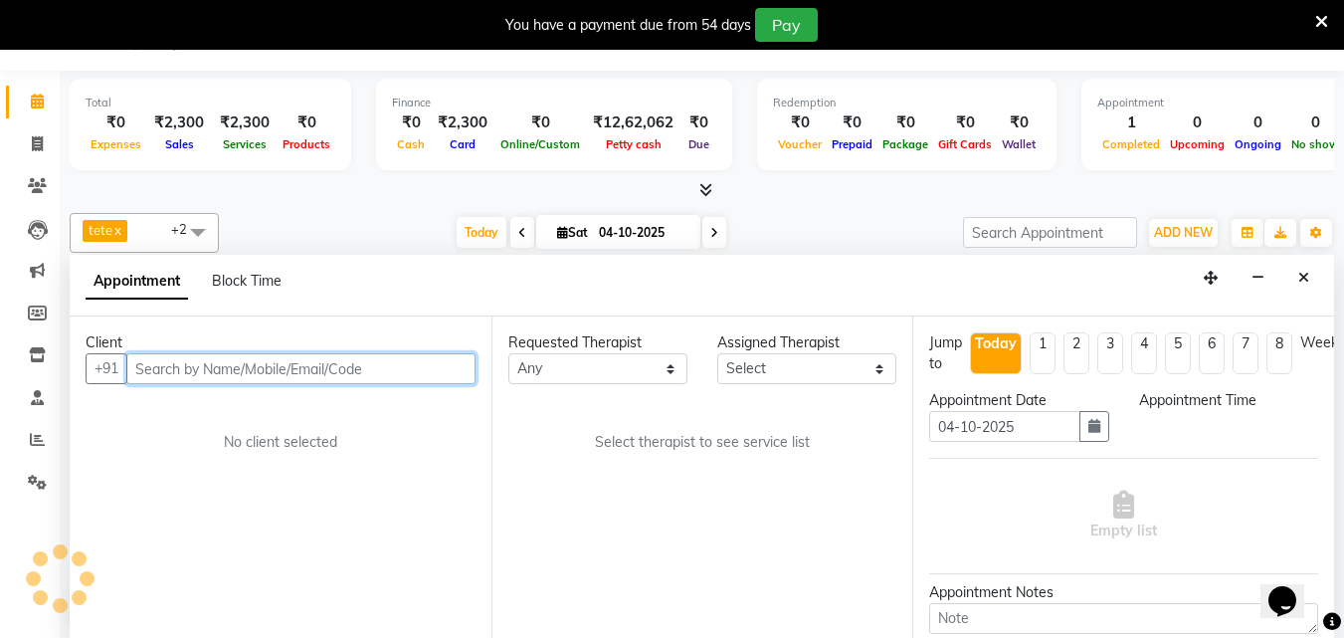
select select "660"
click at [396, 370] on input "text" at bounding box center [300, 368] width 349 height 31
paste input "8600041761"
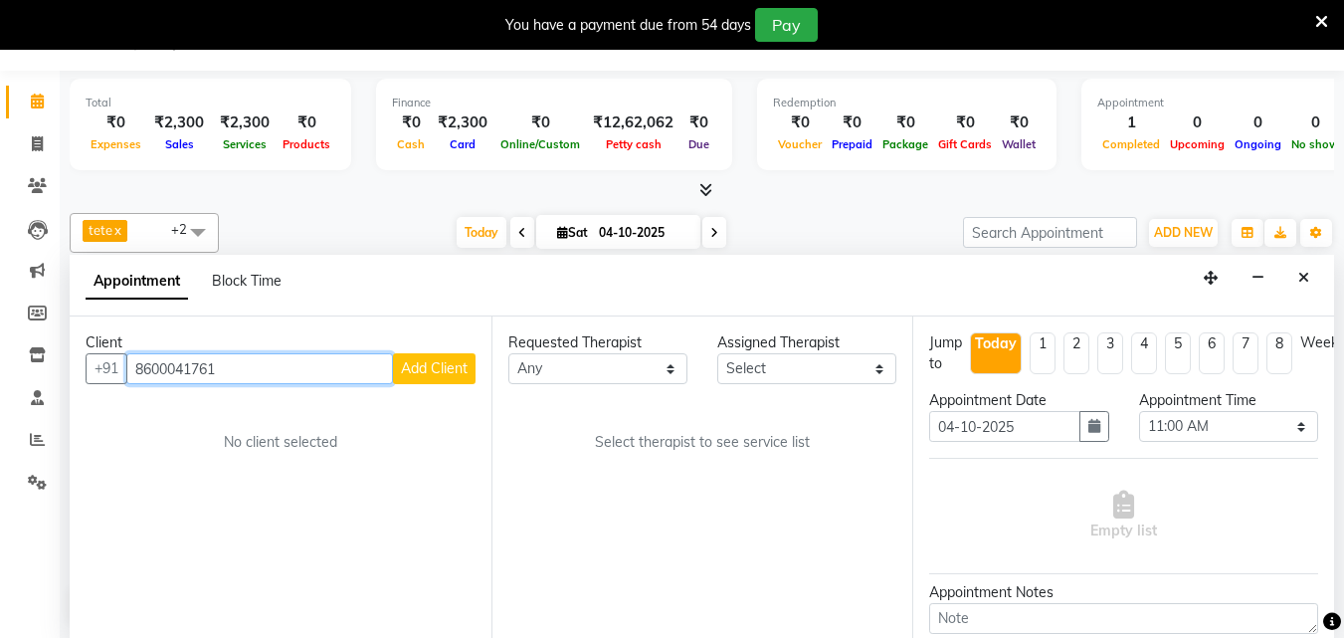
type input "8600041761"
click at [424, 363] on span "Add Client" at bounding box center [434, 368] width 67 height 18
select select "22"
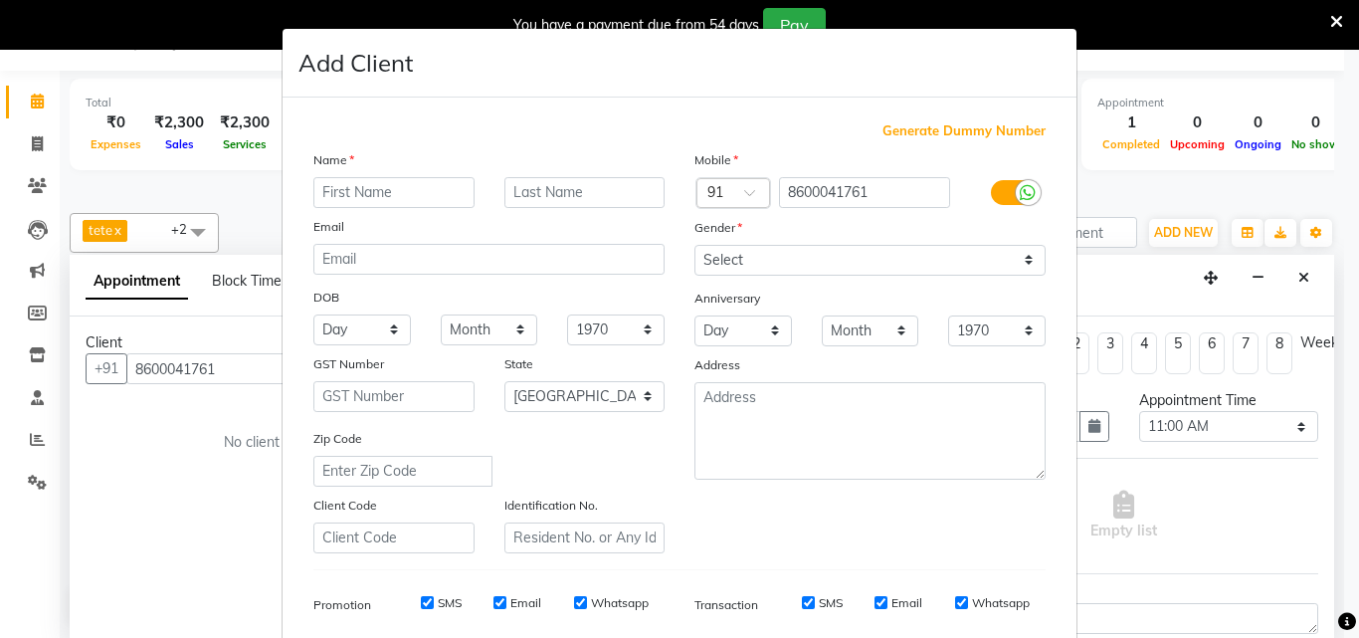
click at [412, 197] on input "text" at bounding box center [393, 192] width 161 height 31
type input "MANTOSH"
click at [1019, 190] on icon at bounding box center [1027, 193] width 16 height 18
click at [0, 0] on input "checkbox" at bounding box center [0, 0] width 0 height 0
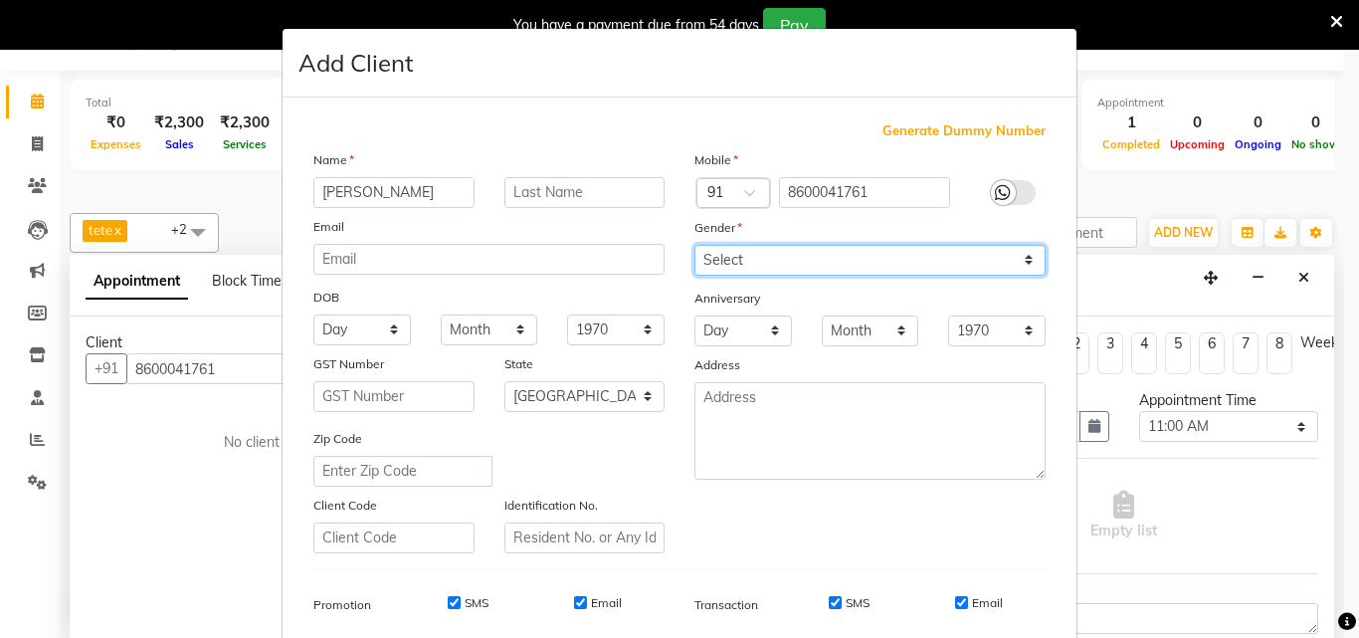
click at [887, 260] on select "Select Male Female Other Prefer Not To Say" at bounding box center [869, 260] width 351 height 31
select select "male"
click at [694, 245] on select "Select Male Female Other Prefer Not To Say" at bounding box center [869, 260] width 351 height 31
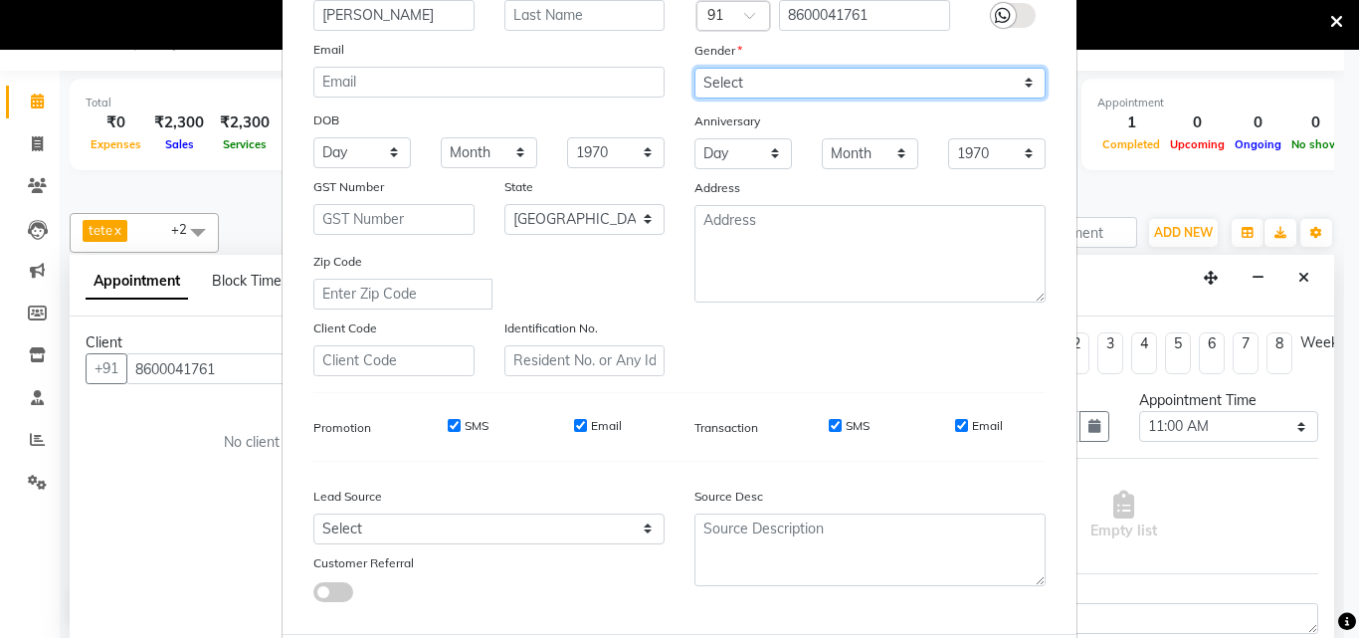
scroll to position [199, 0]
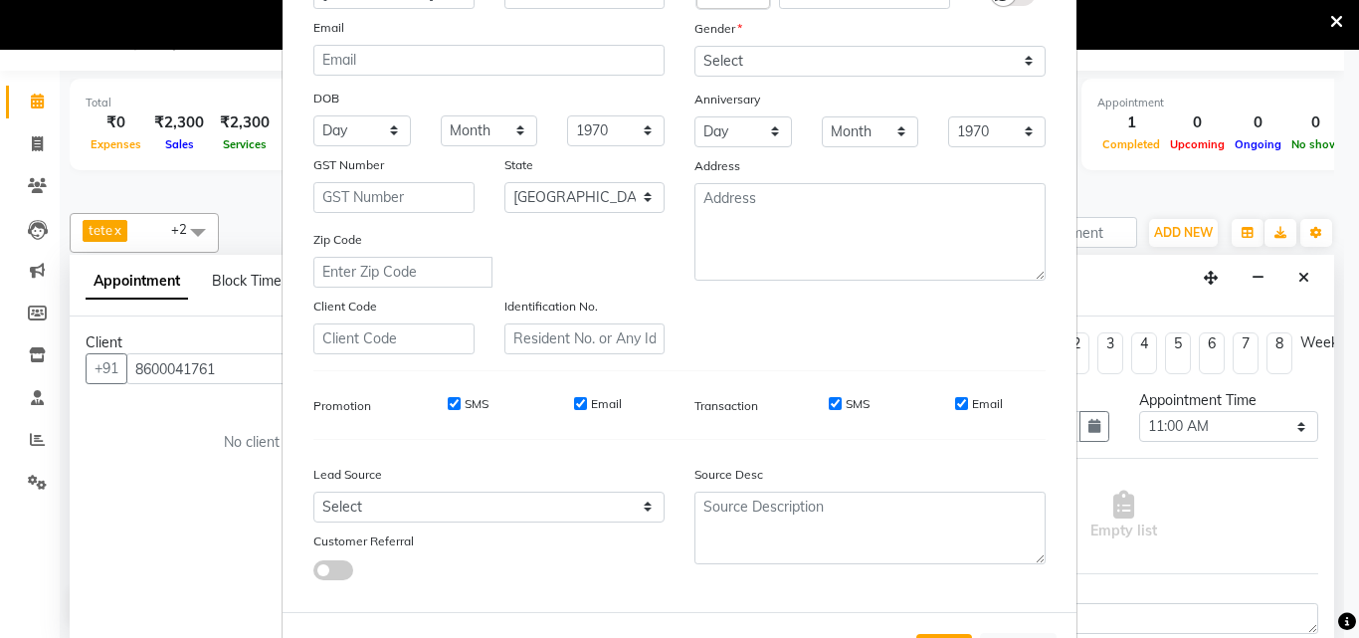
click at [448, 401] on input "SMS" at bounding box center [454, 403] width 13 height 13
checkbox input "false"
click at [576, 407] on input "Email" at bounding box center [580, 403] width 13 height 13
checkbox input "false"
click at [828, 408] on input "SMS" at bounding box center [834, 403] width 13 height 13
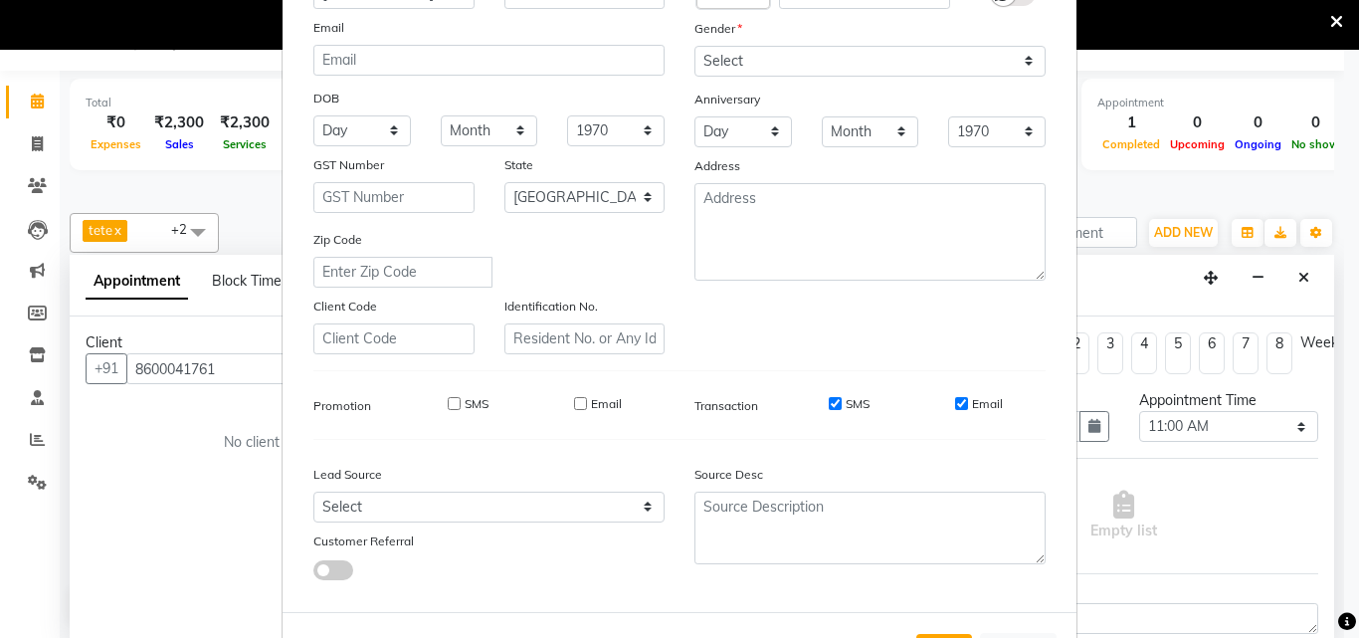
checkbox input "false"
click at [955, 399] on input "Email" at bounding box center [961, 403] width 13 height 13
checkbox input "false"
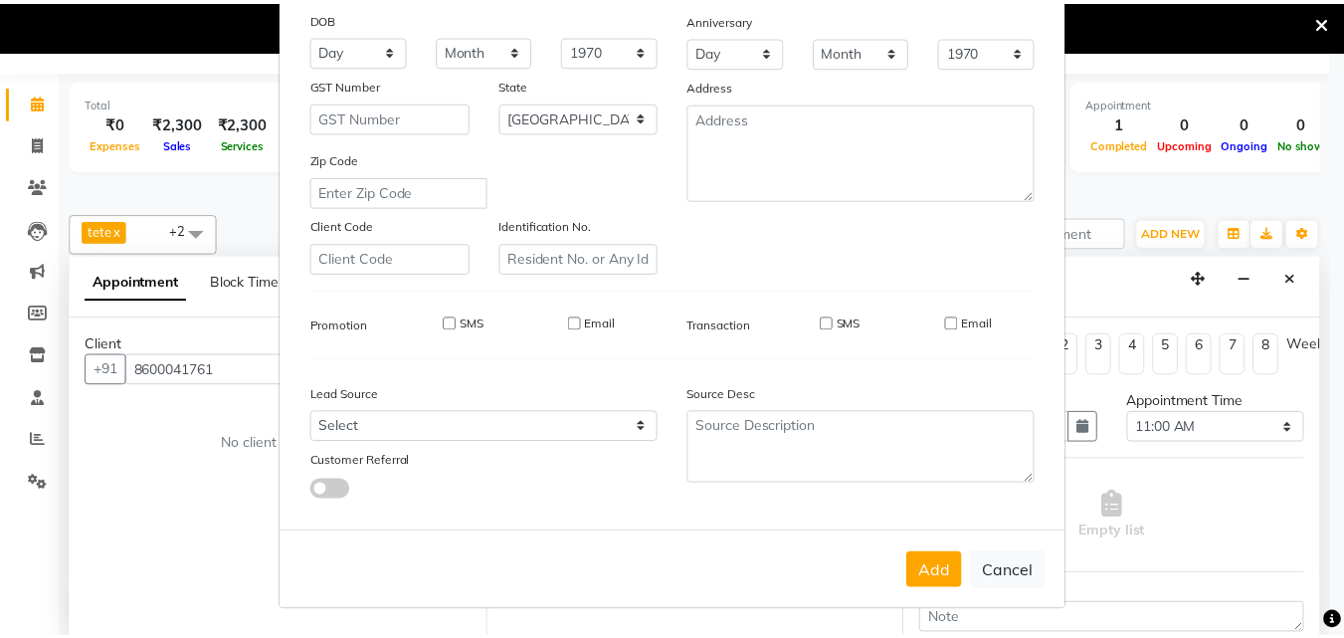
scroll to position [280, 0]
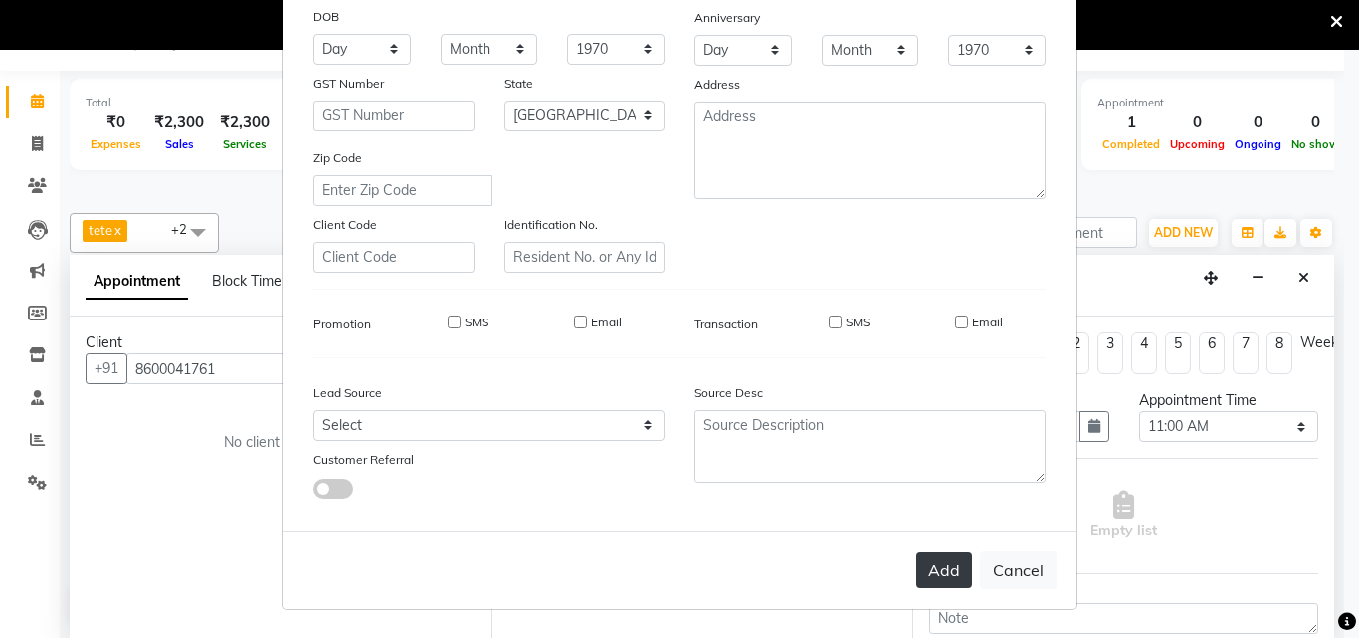
click at [920, 570] on button "Add" at bounding box center [944, 570] width 56 height 36
select select
select select "null"
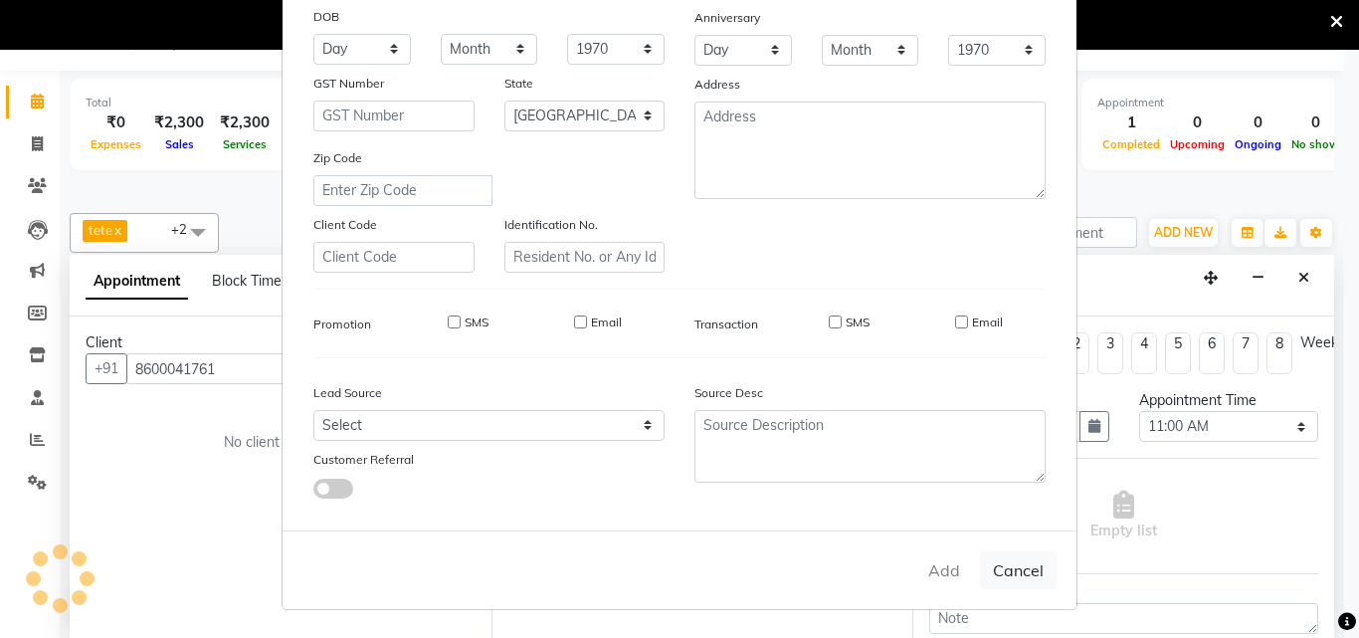
select select
checkbox input "false"
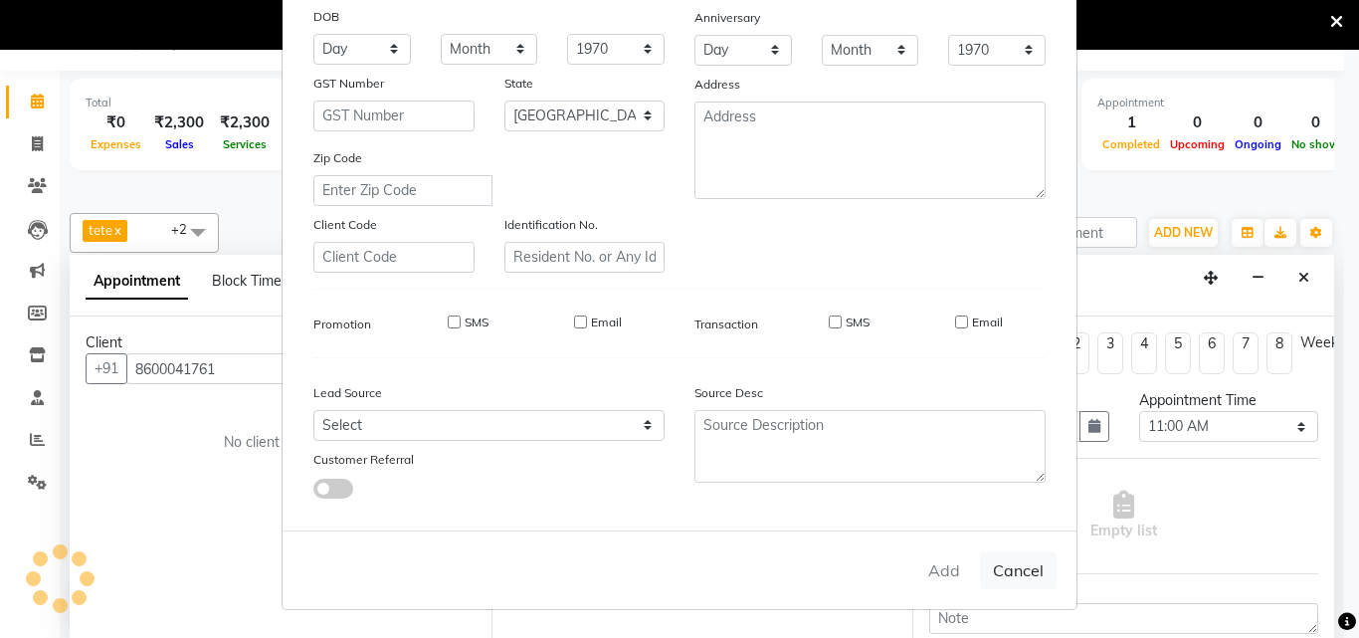
checkbox input "false"
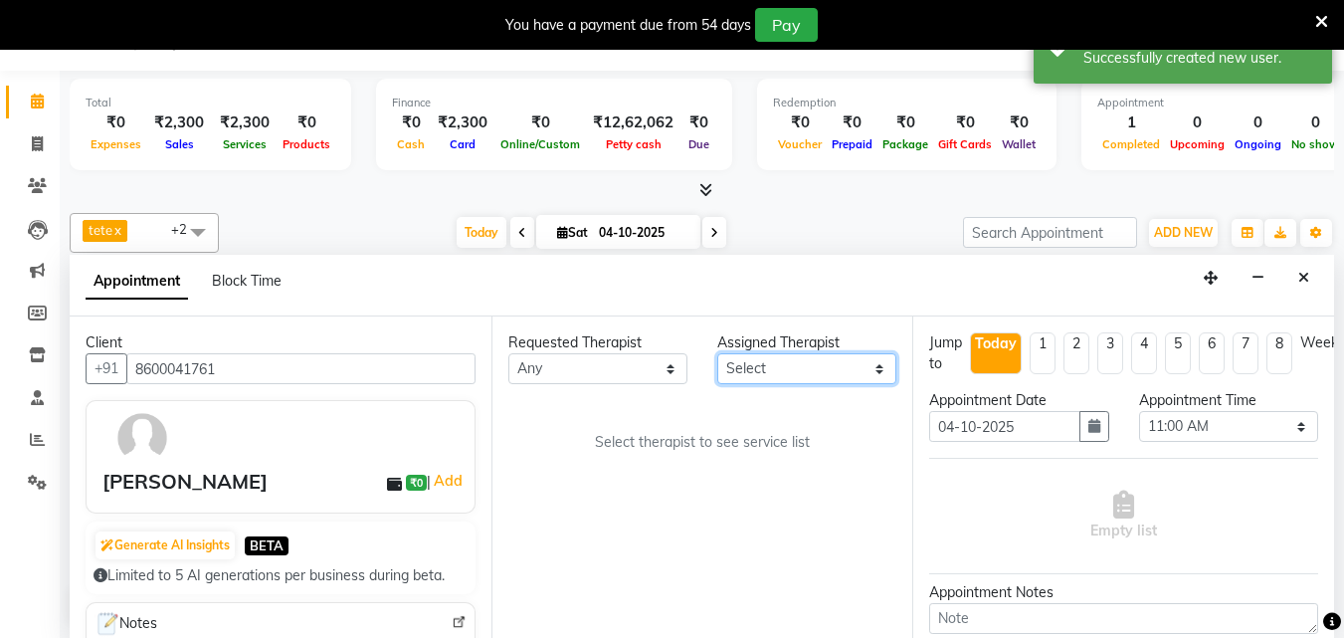
click at [831, 366] on select "Select [PERSON_NAME] MSN Rosy [PERSON_NAME] tete vl" at bounding box center [806, 368] width 179 height 31
select select "11017"
click at [717, 353] on select "Select [PERSON_NAME] MSN Rosy [PERSON_NAME] tete vl" at bounding box center [806, 368] width 179 height 31
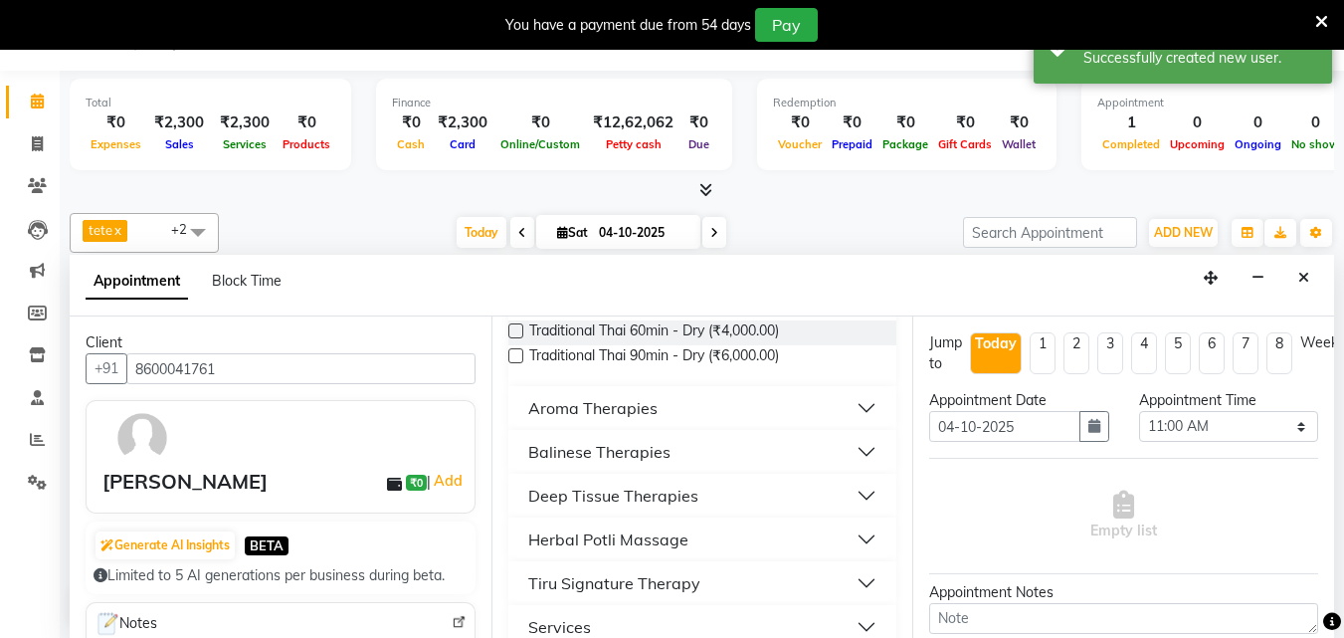
scroll to position [199, 0]
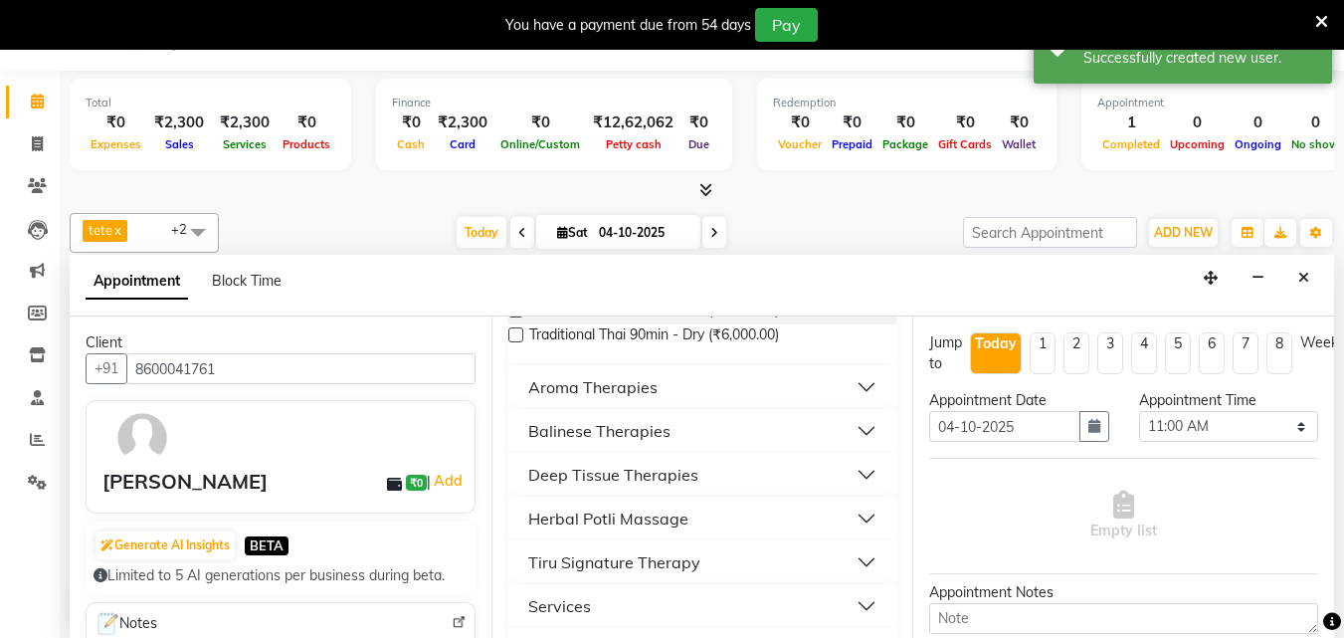
click at [566, 424] on div "Balinese Therapies" at bounding box center [599, 431] width 142 height 24
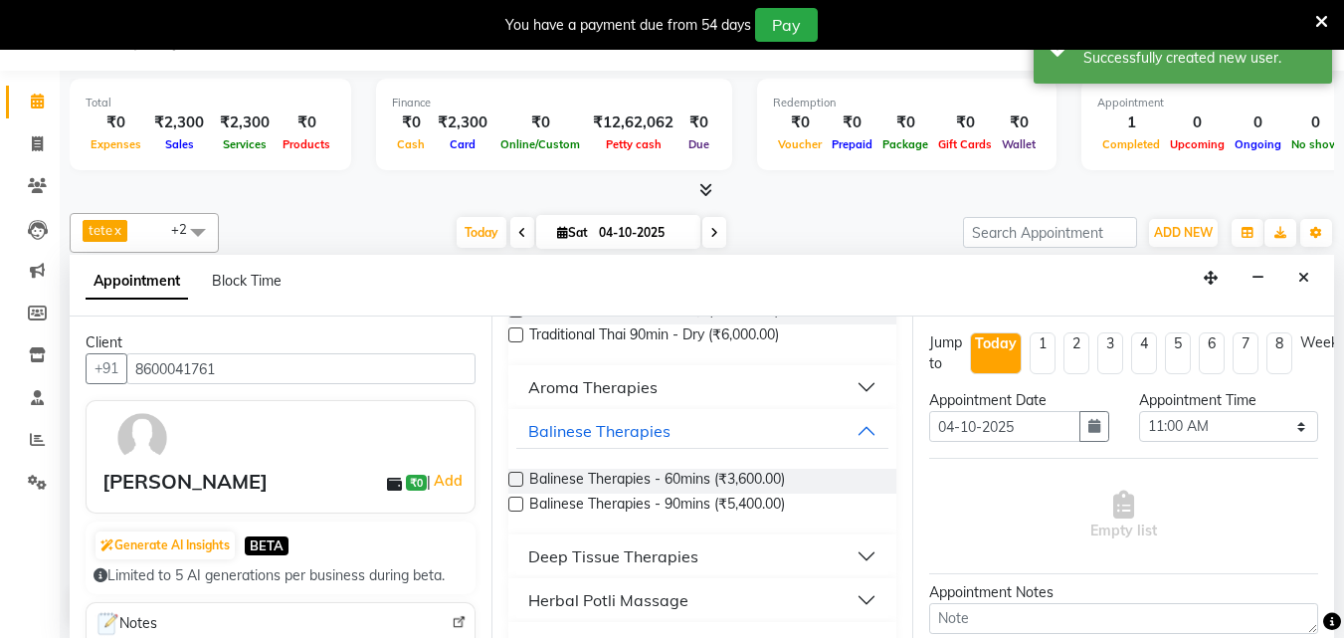
click at [514, 475] on label at bounding box center [515, 478] width 15 height 15
click at [514, 475] on input "checkbox" at bounding box center [514, 480] width 13 height 13
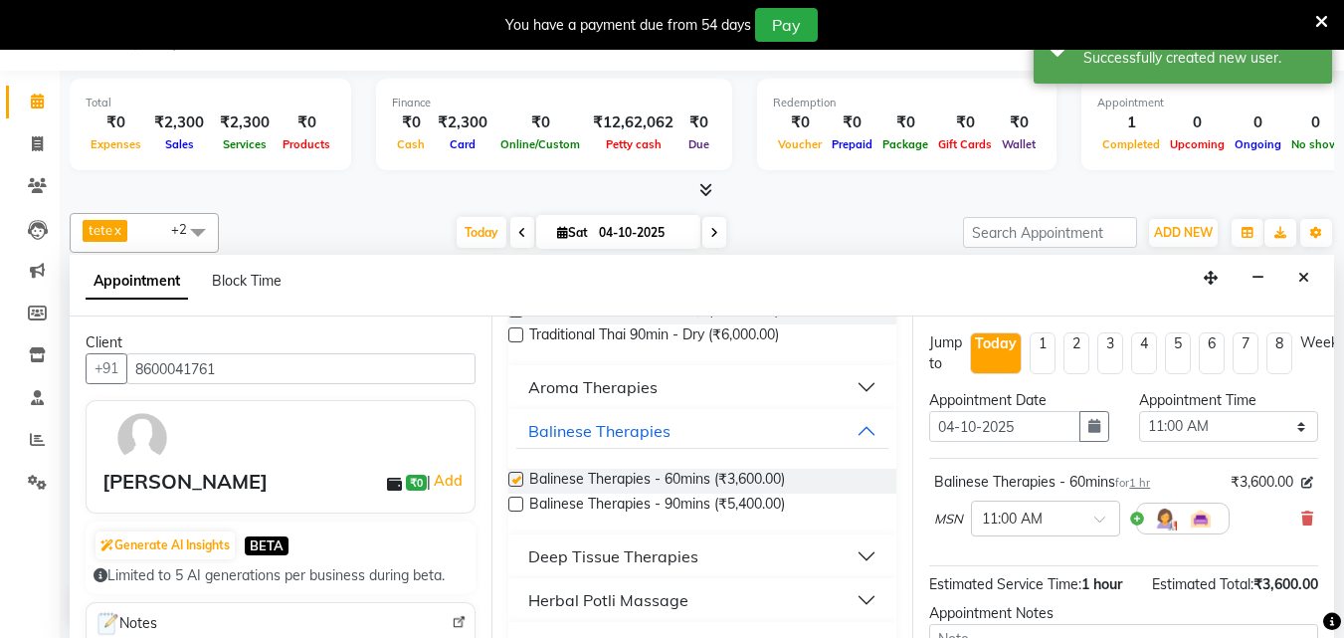
checkbox input "false"
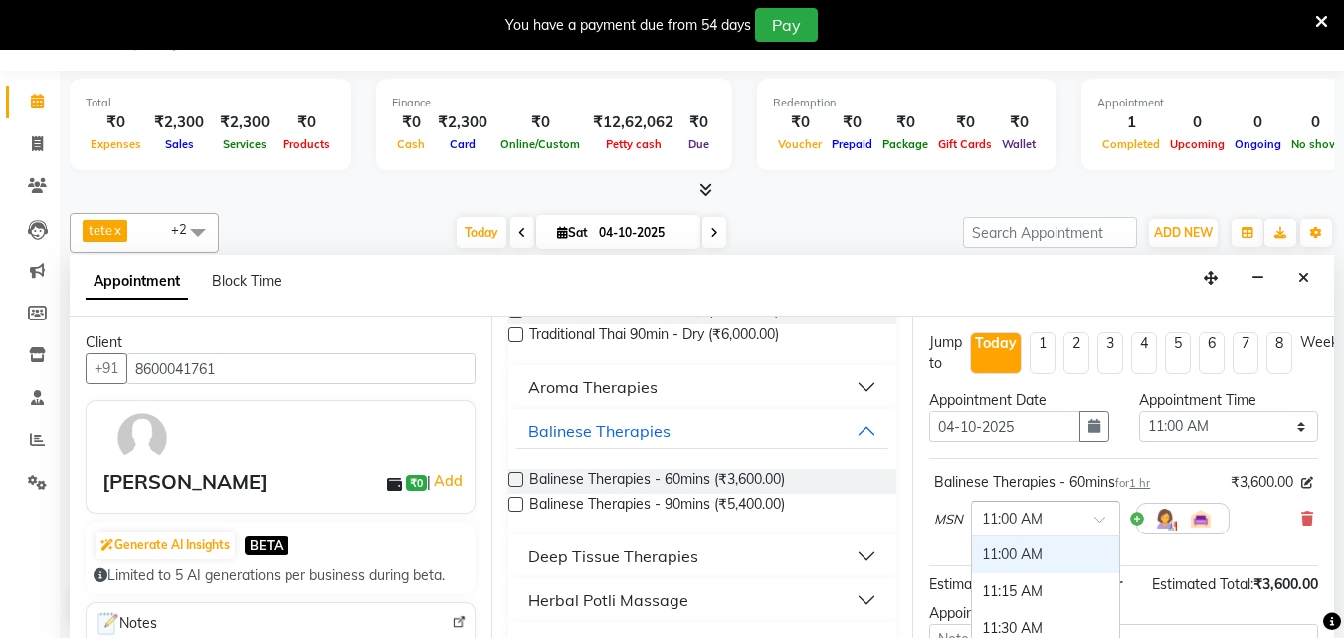
click at [1094, 510] on div at bounding box center [1045, 516] width 147 height 21
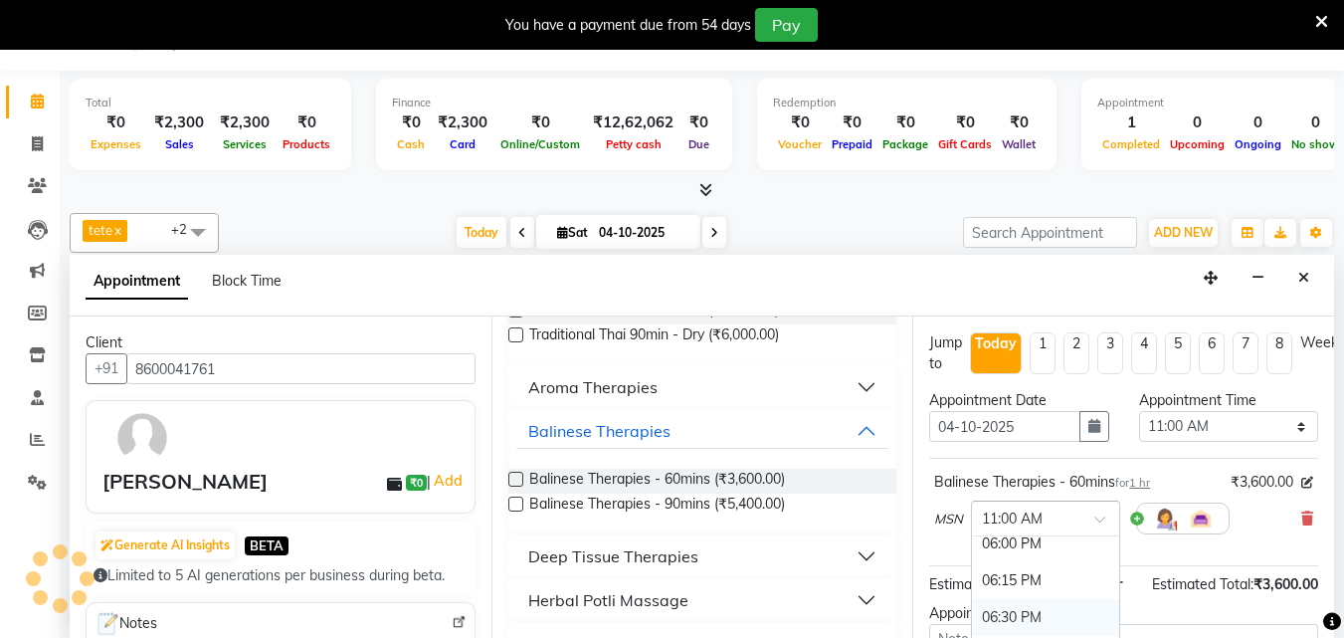
scroll to position [995, 0]
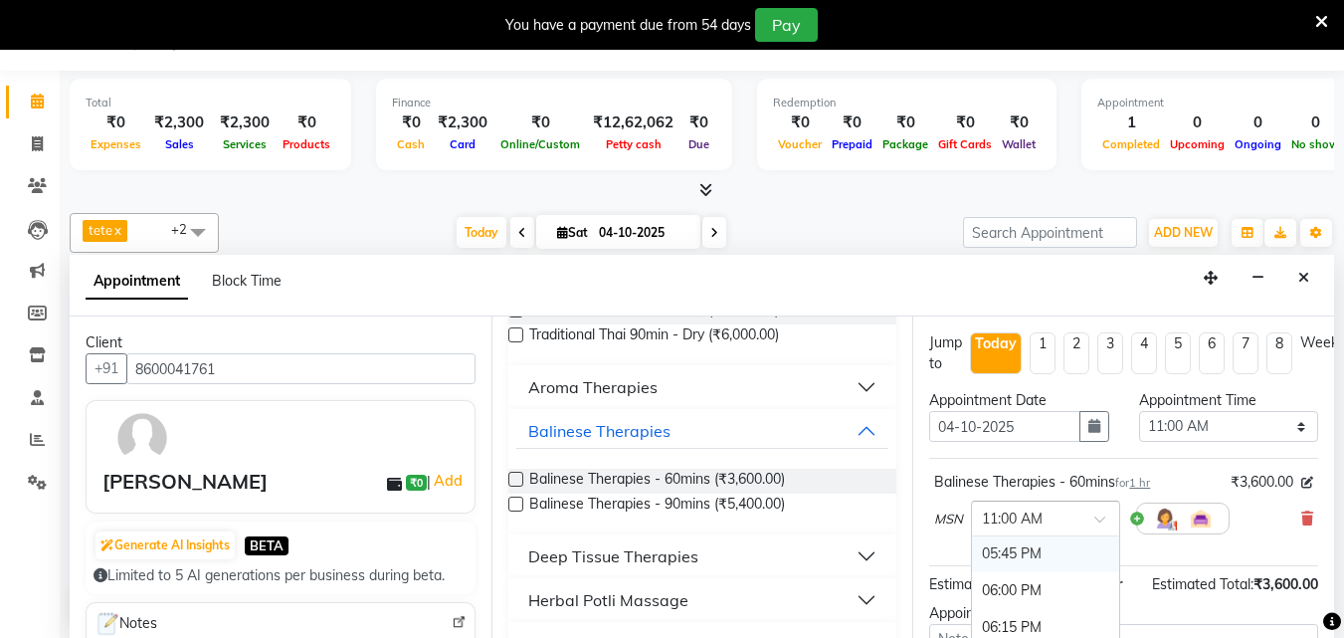
click at [1010, 553] on div "05:45 PM" at bounding box center [1045, 553] width 147 height 37
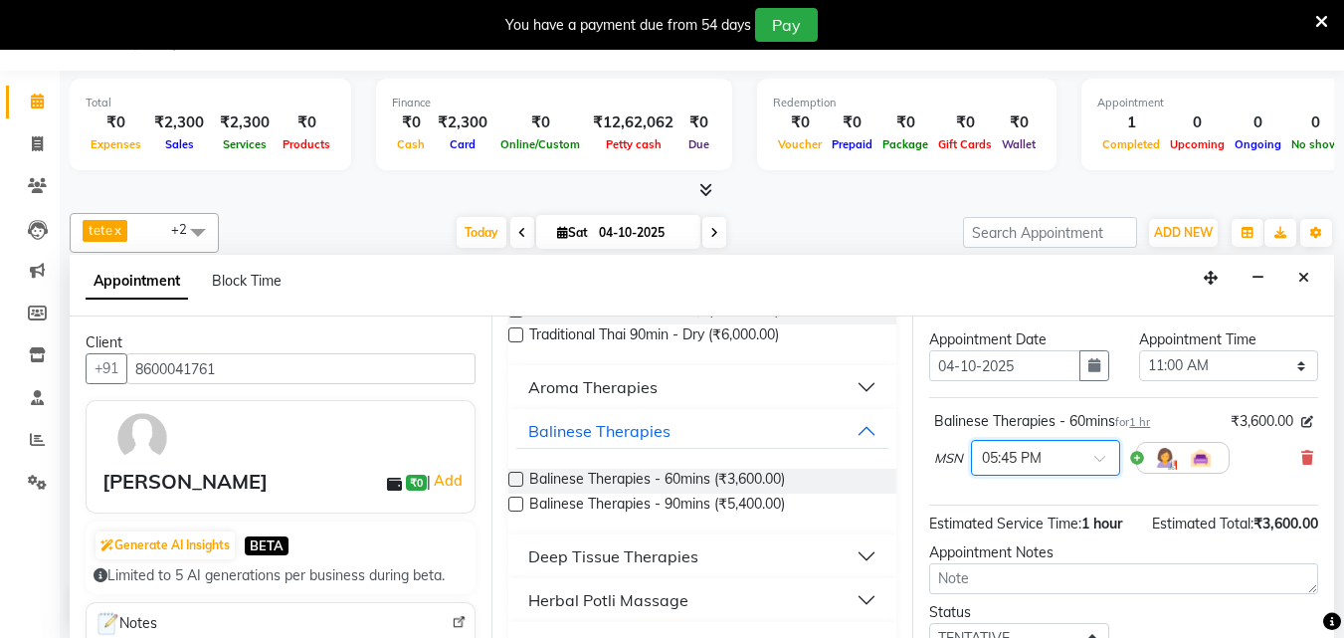
scroll to position [217, 0]
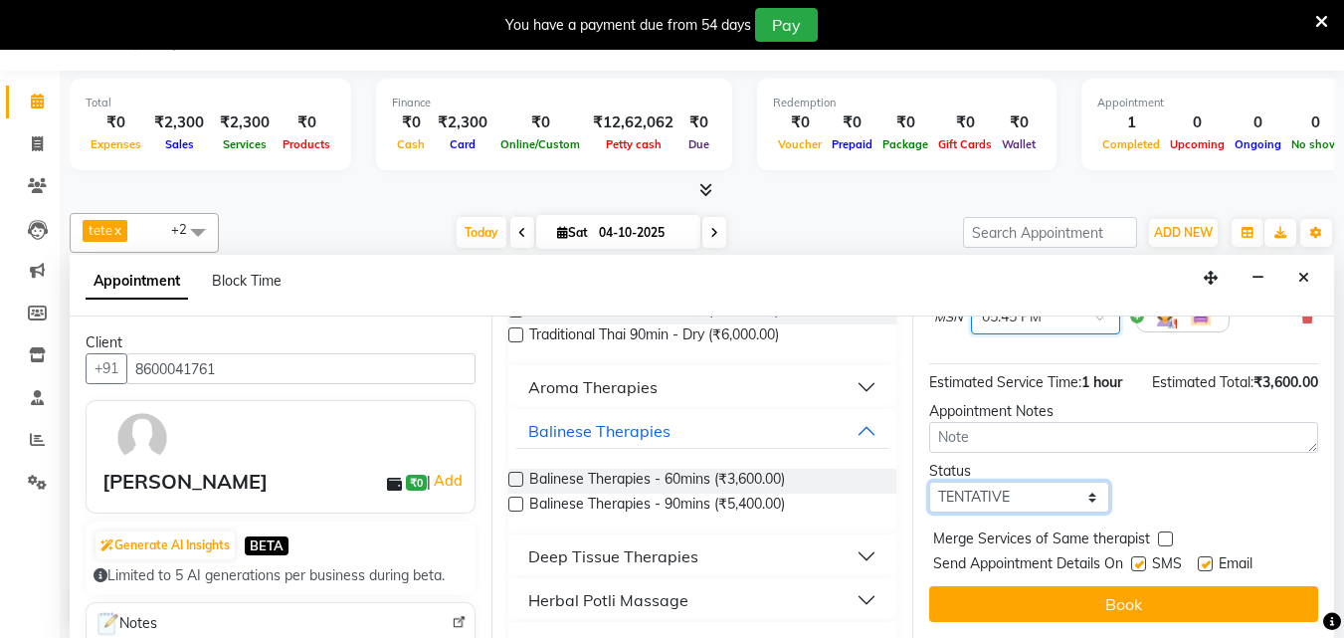
click at [1055, 486] on select "Select TENTATIVE CONFIRM CHECK-IN UPCOMING" at bounding box center [1018, 496] width 179 height 31
select select "check-in"
click at [929, 481] on select "Select TENTATIVE CONFIRM CHECK-IN UPCOMING" at bounding box center [1018, 496] width 179 height 31
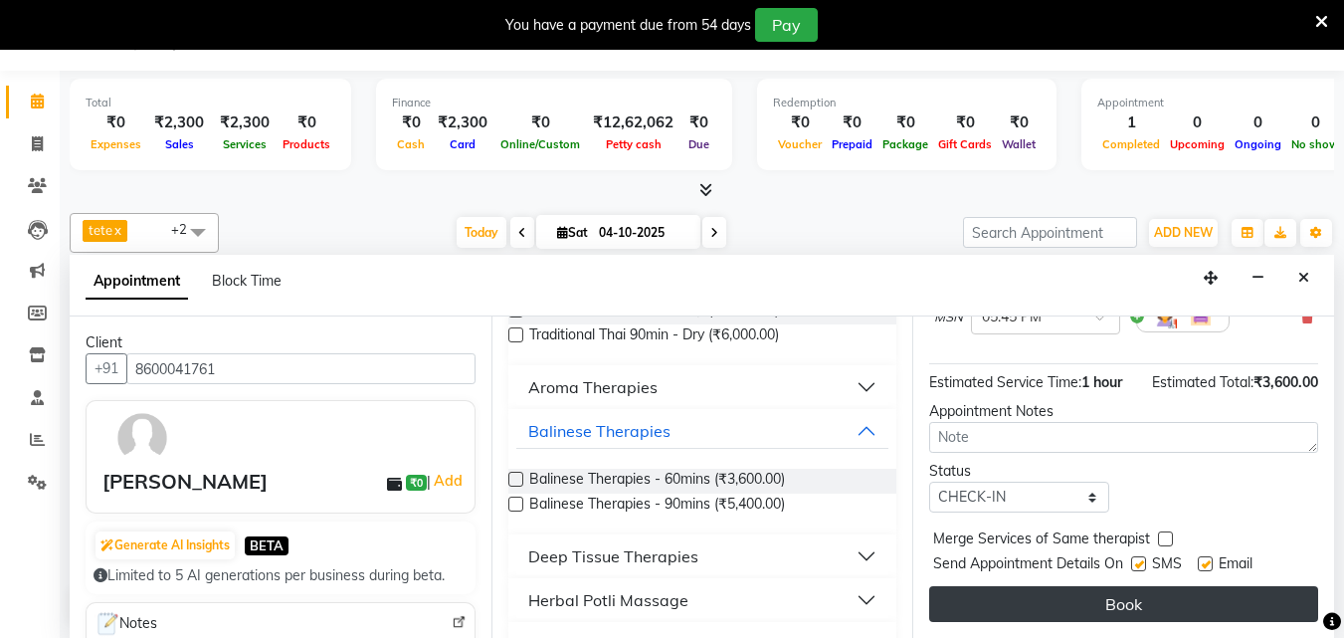
click at [1134, 586] on button "Book" at bounding box center [1123, 604] width 389 height 36
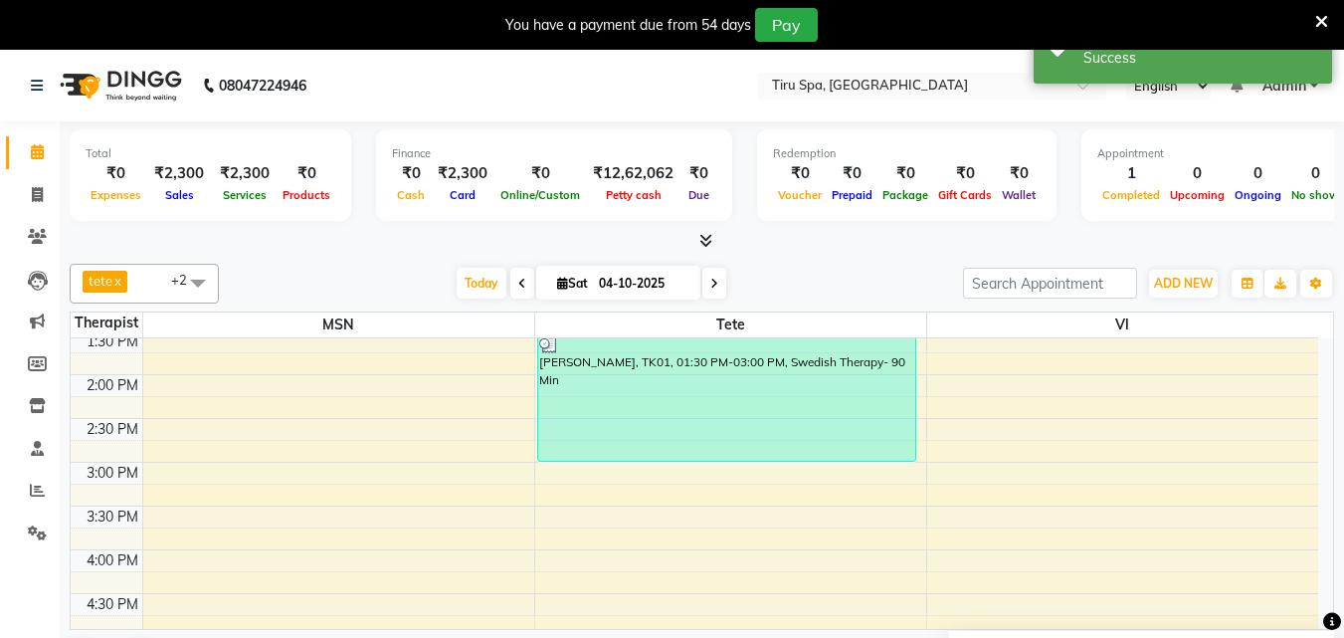
scroll to position [597, 0]
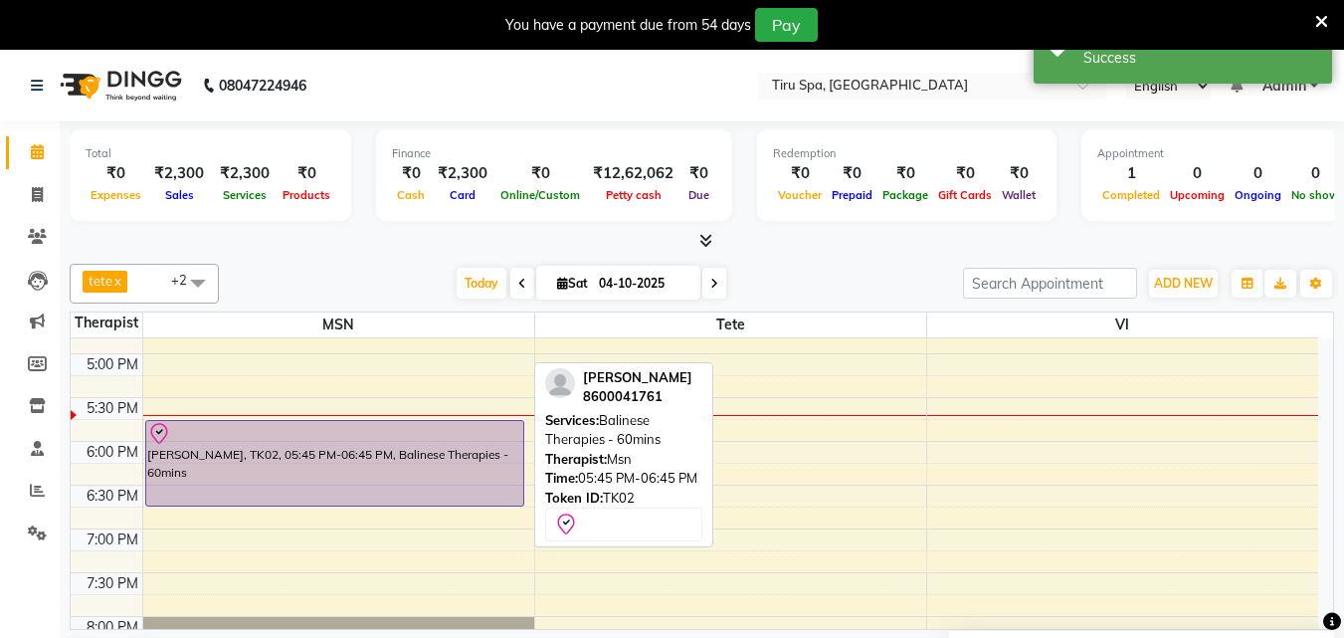
click at [345, 477] on div "MANTOSH, TK02, 05:45 PM-06:45 PM, Balinese Therapies - 60mins" at bounding box center [334, 463] width 377 height 85
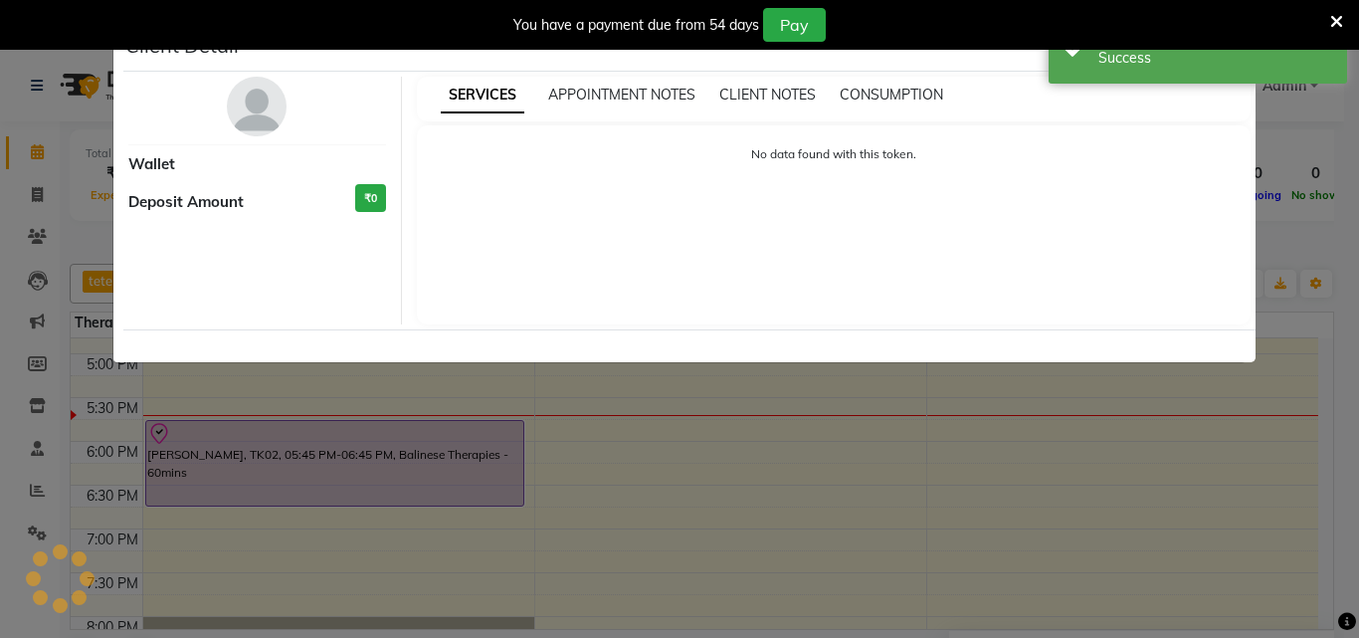
select select "8"
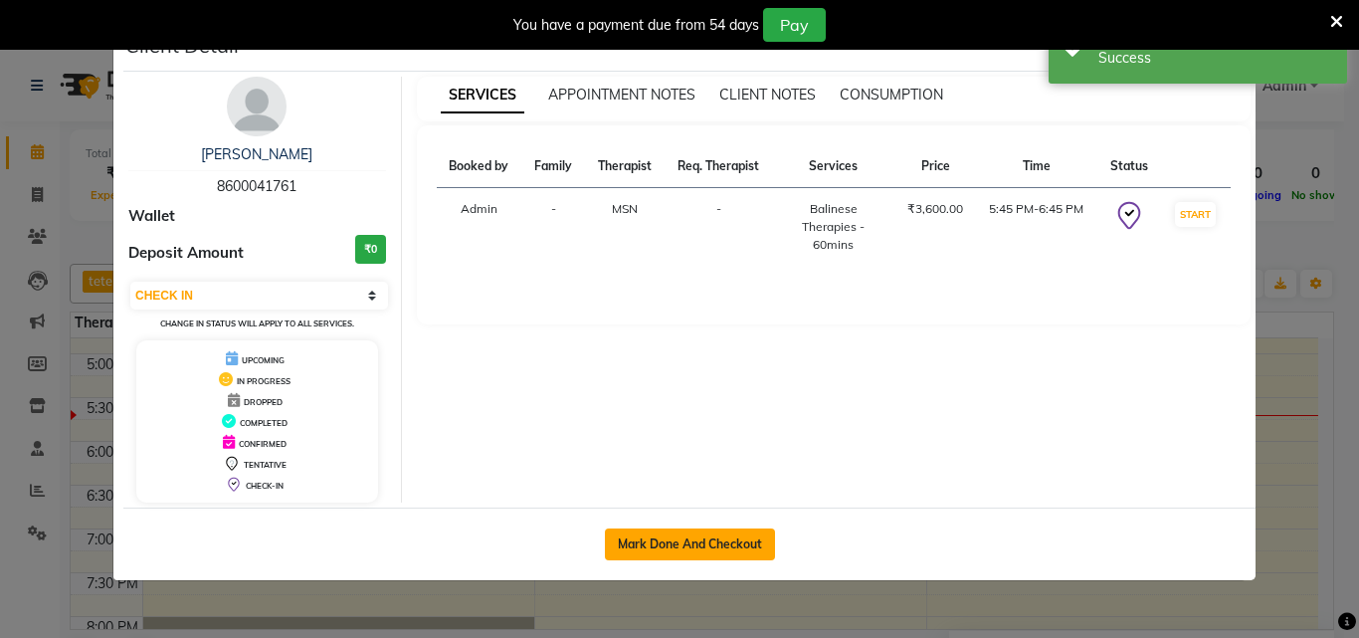
click at [674, 554] on button "Mark Done And Checkout" at bounding box center [690, 544] width 170 height 32
select select "service"
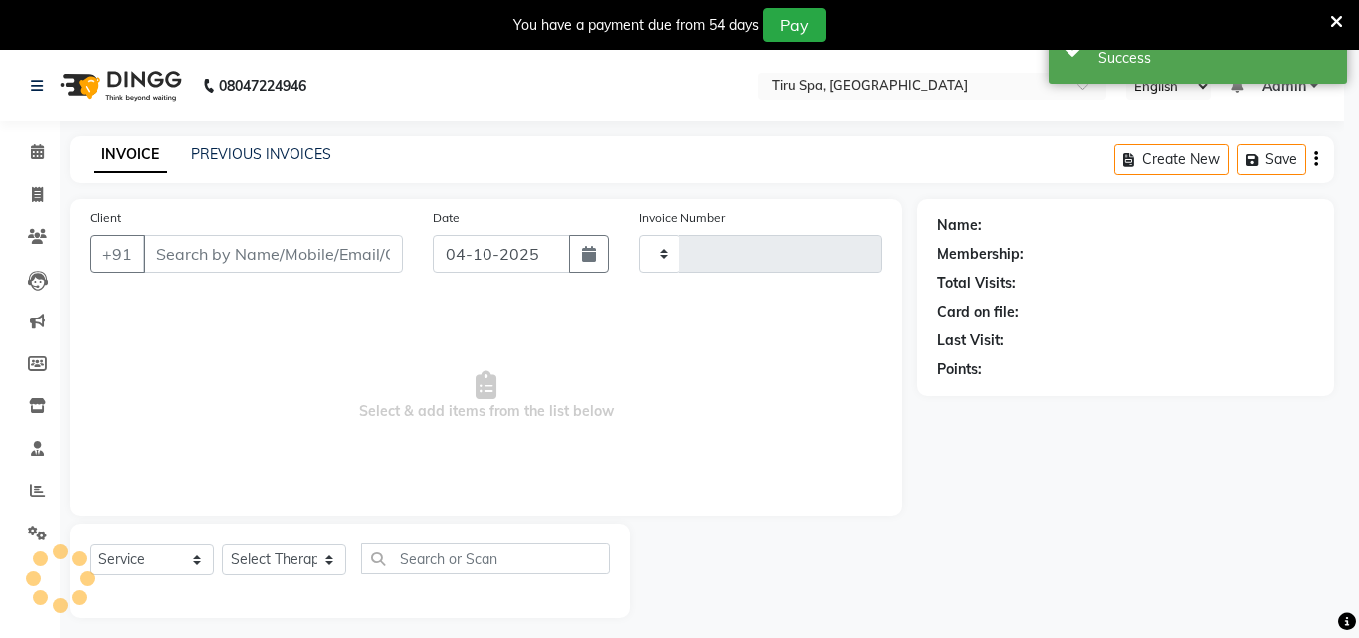
type input "0507"
select select "722"
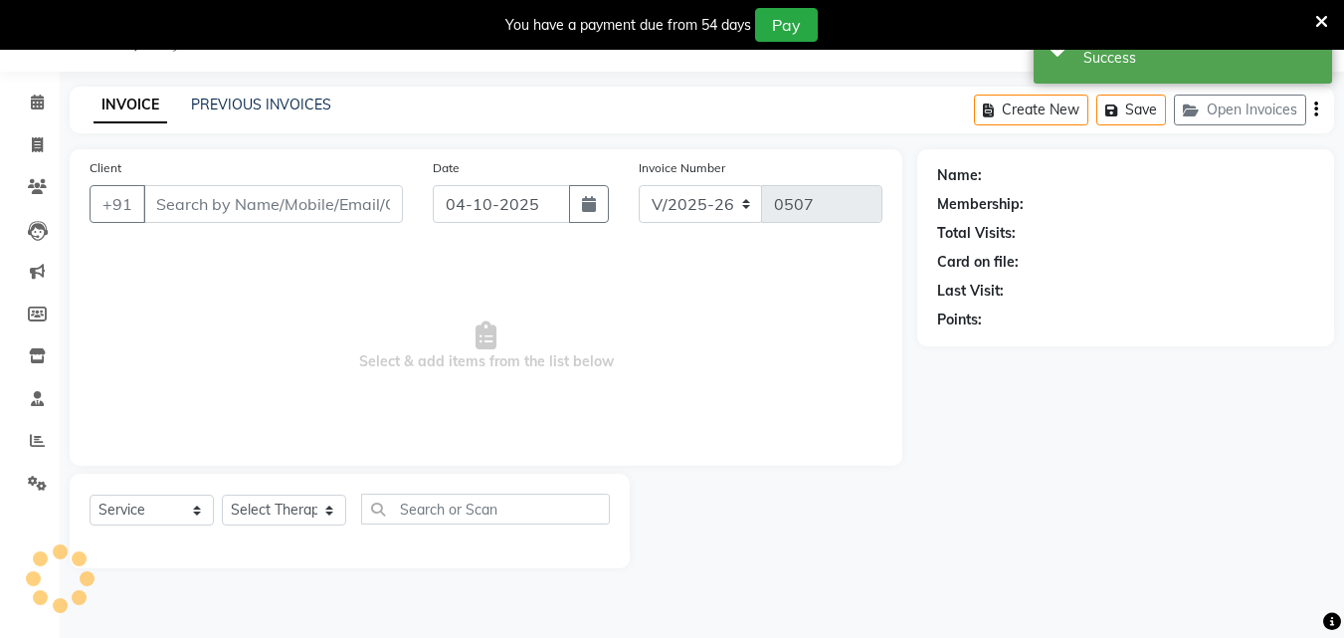
type input "8600041761"
select select "11017"
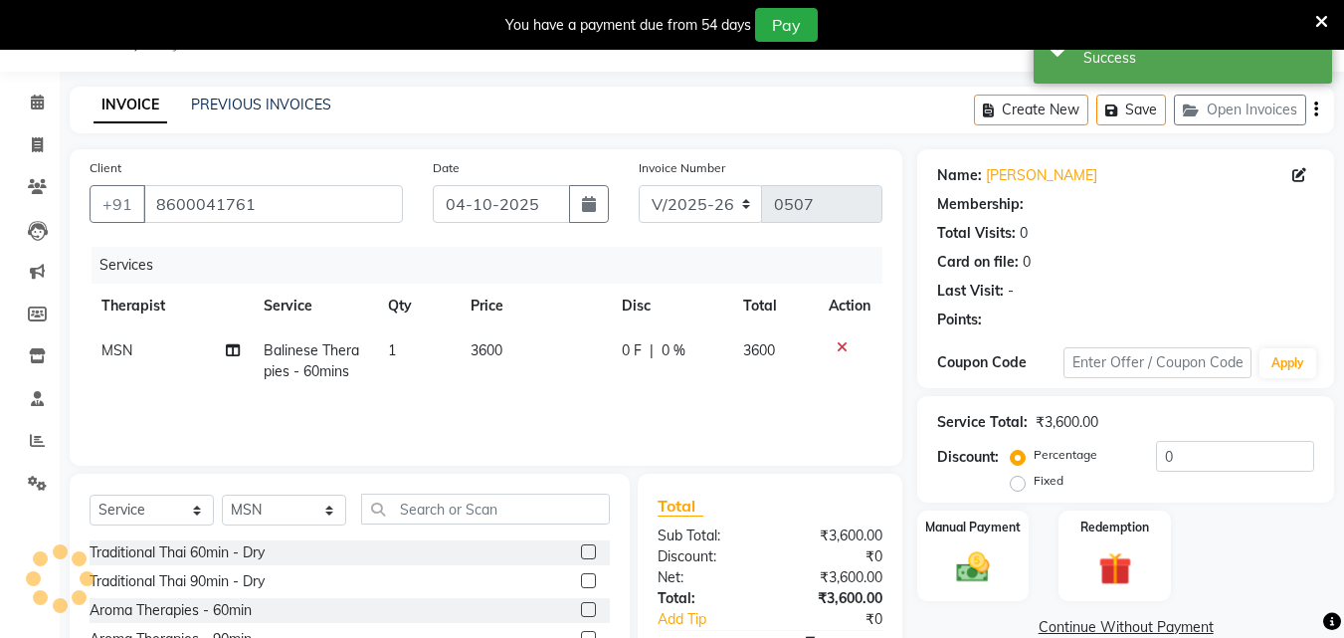
scroll to position [209, 0]
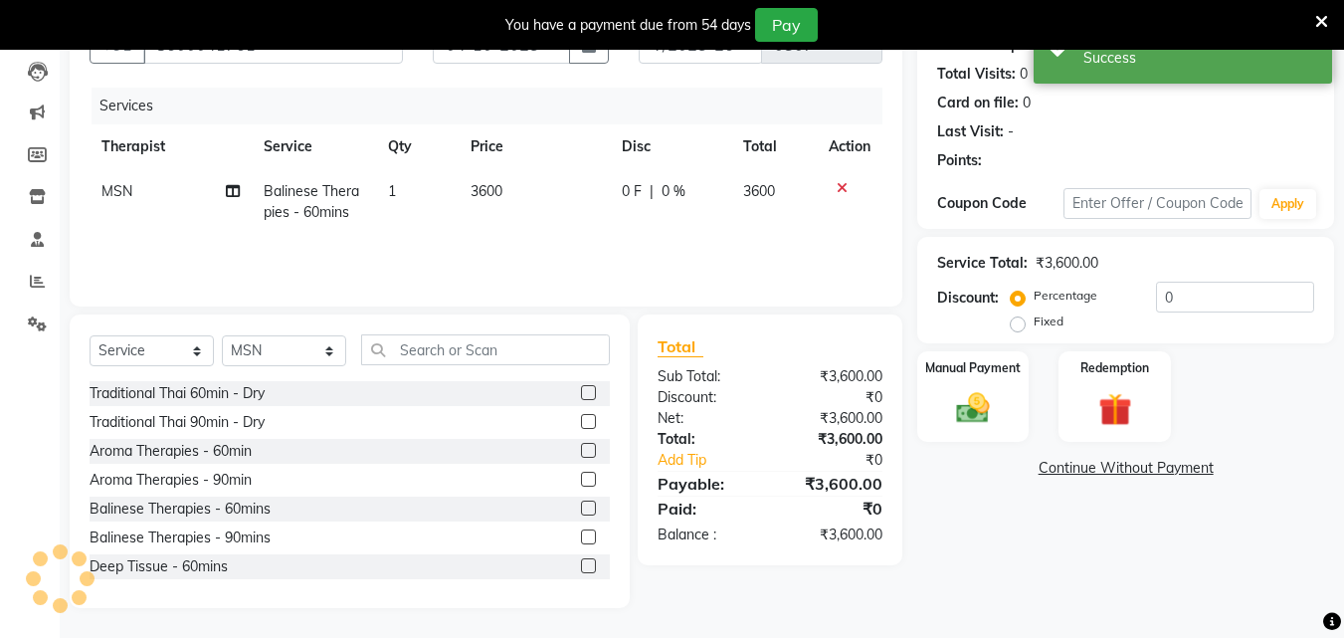
select select "1: Object"
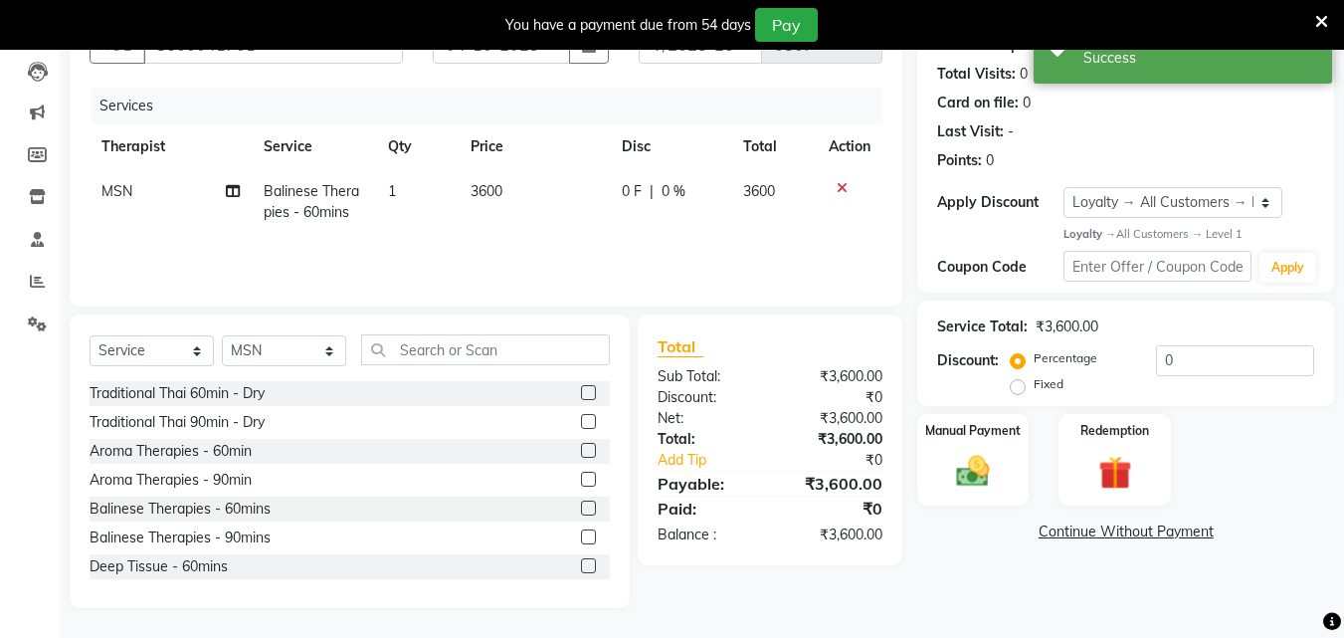
click at [1033, 392] on label "Fixed" at bounding box center [1048, 384] width 30 height 18
click at [1022, 391] on input "Fixed" at bounding box center [1021, 384] width 14 height 14
radio input "true"
click at [1276, 373] on input "0" at bounding box center [1235, 360] width 158 height 31
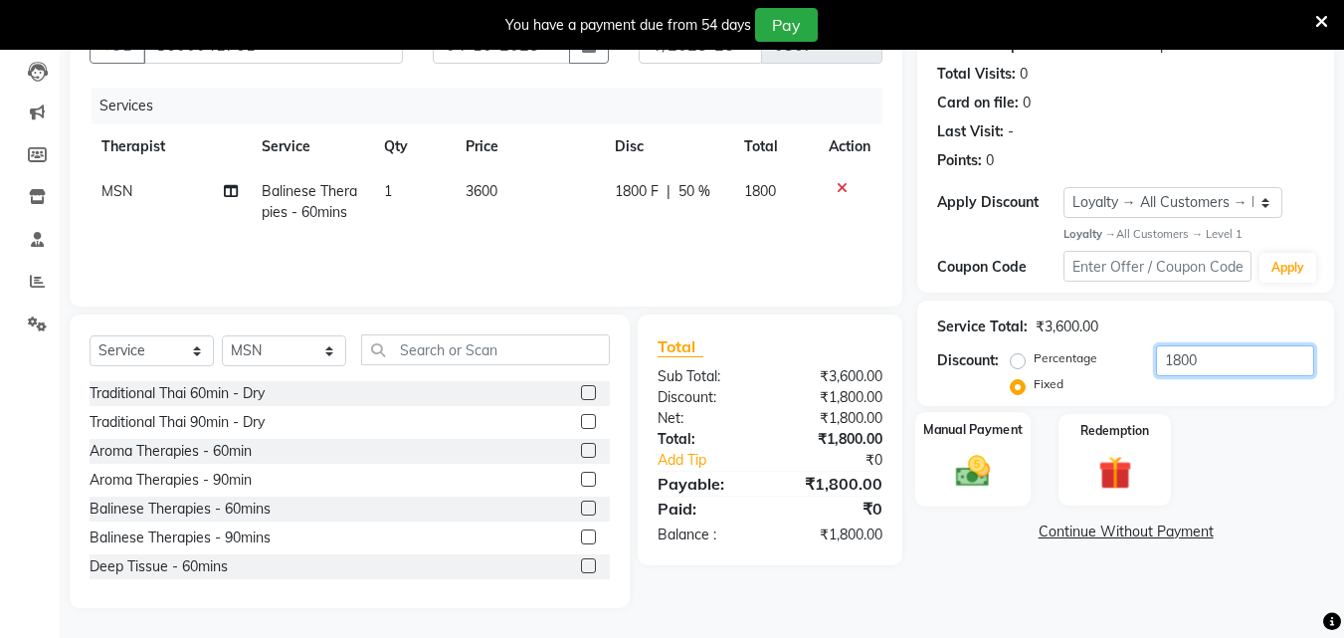
type input "1800"
click at [994, 455] on img at bounding box center [973, 472] width 56 height 40
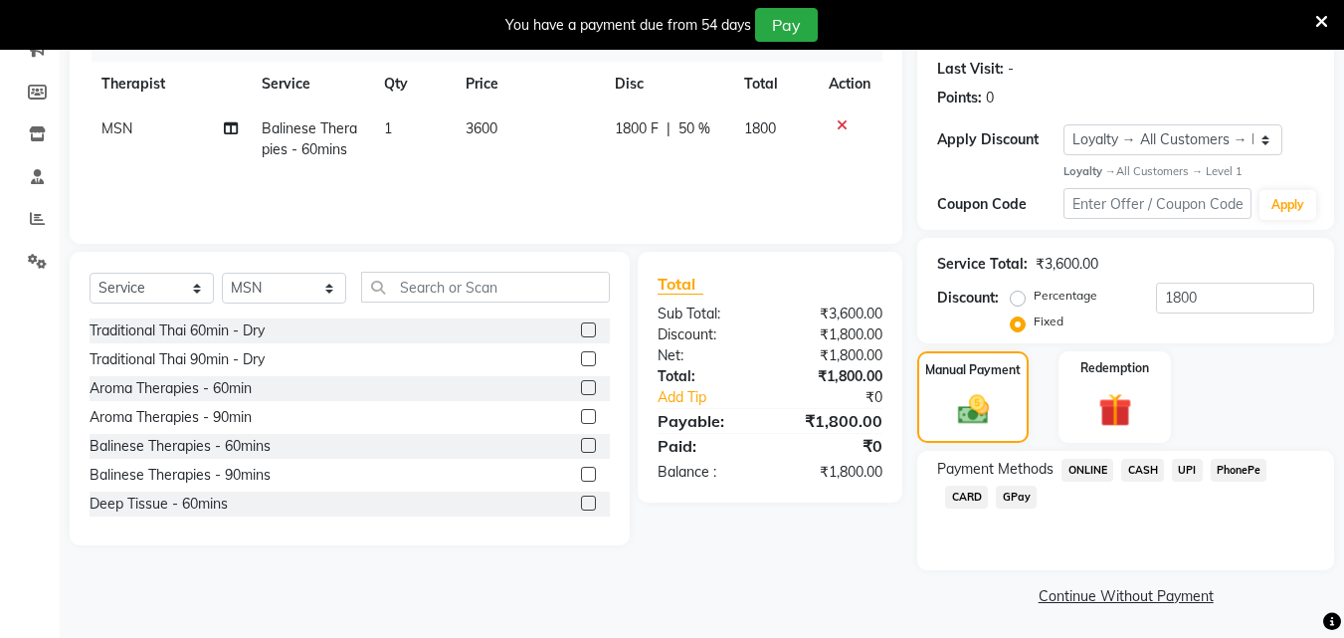
scroll to position [275, 0]
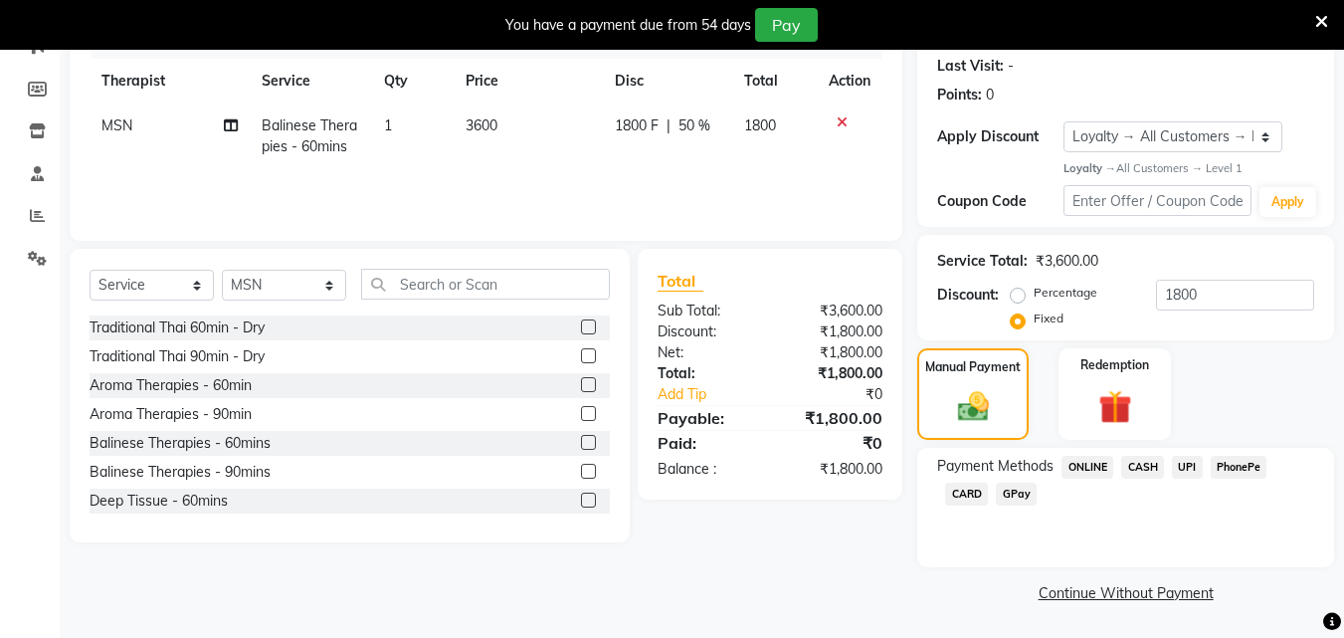
click at [1189, 464] on span "UPI" at bounding box center [1187, 467] width 31 height 23
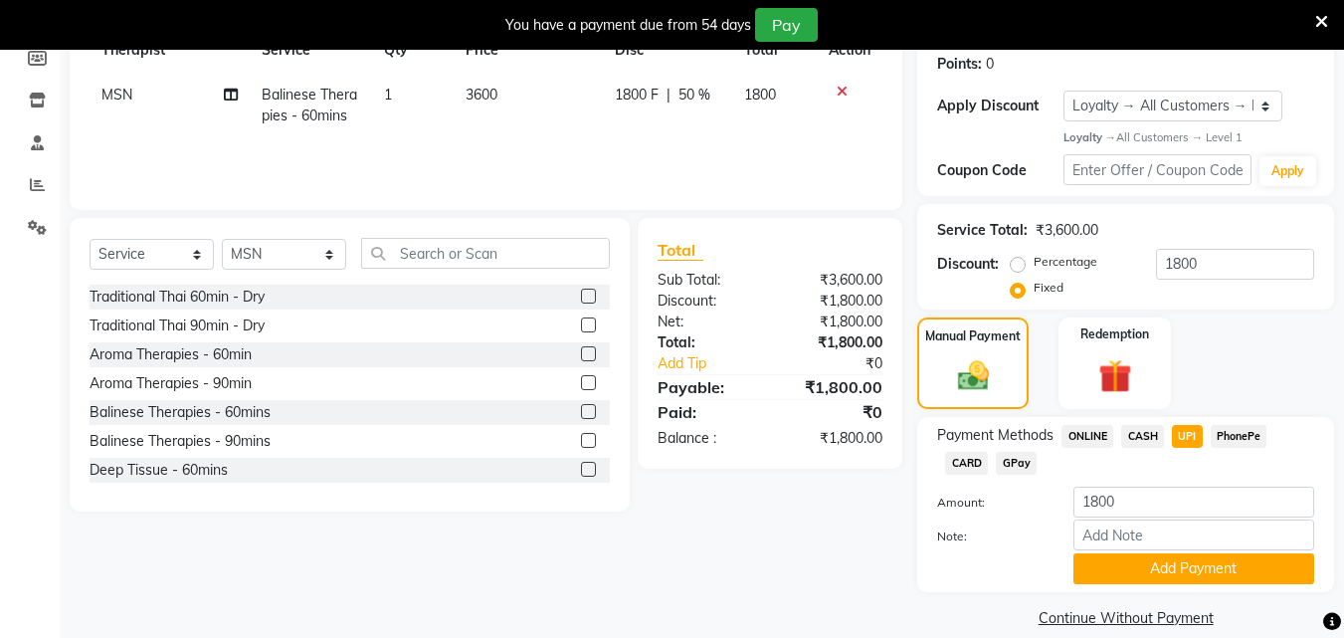
scroll to position [330, 0]
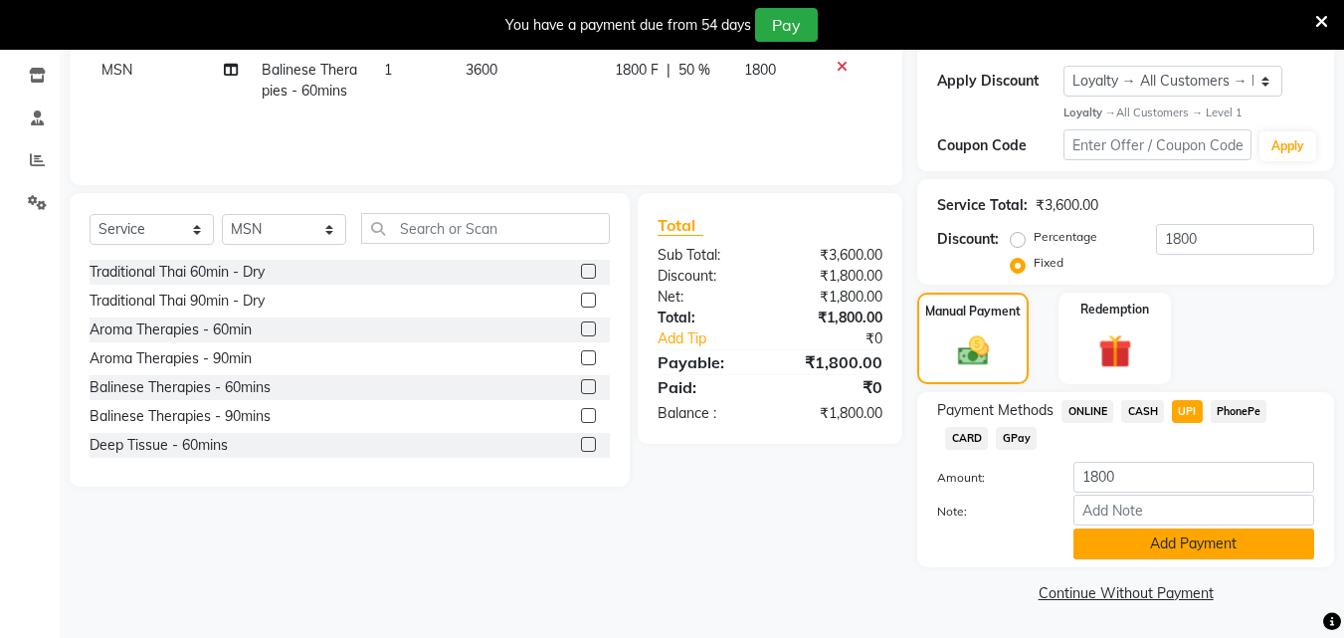
click at [1162, 537] on button "Add Payment" at bounding box center [1193, 543] width 241 height 31
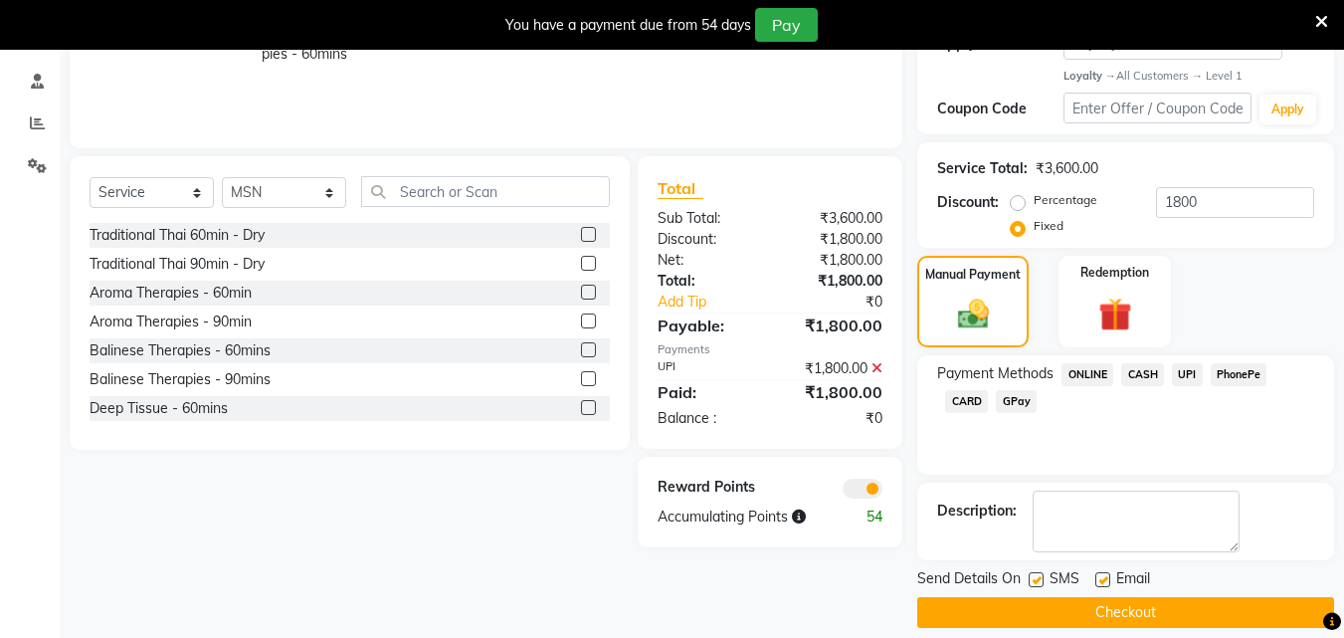
scroll to position [387, 0]
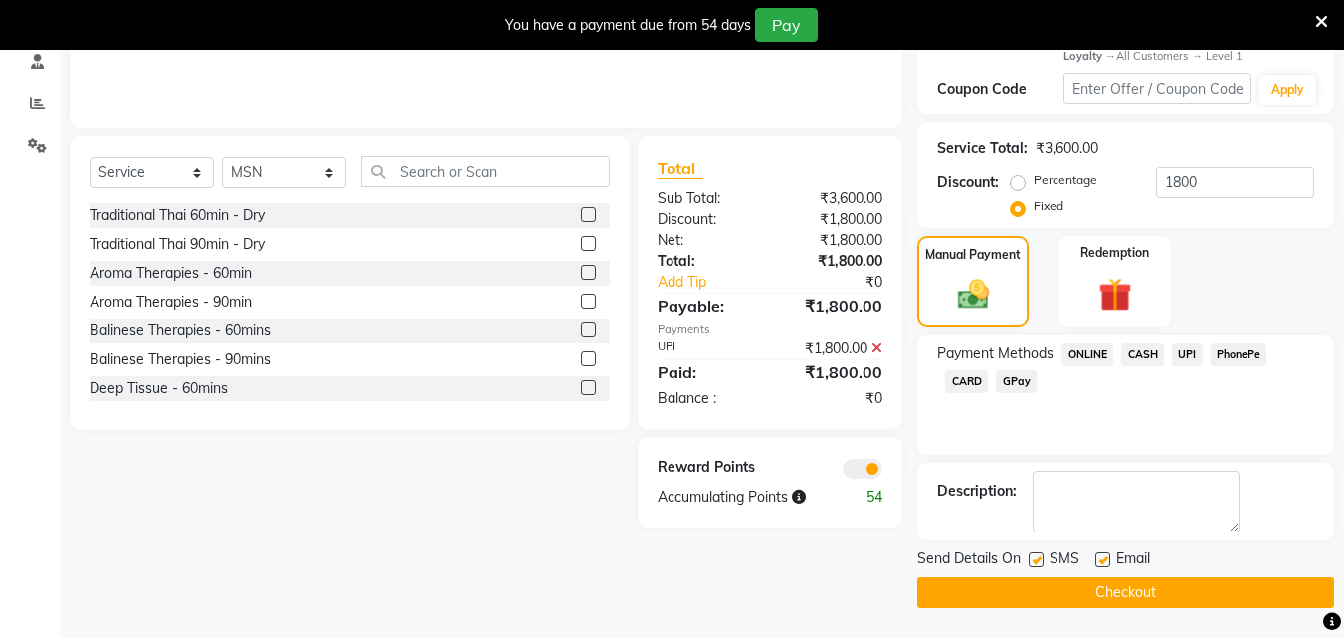
click at [1150, 590] on button "Checkout" at bounding box center [1125, 592] width 417 height 31
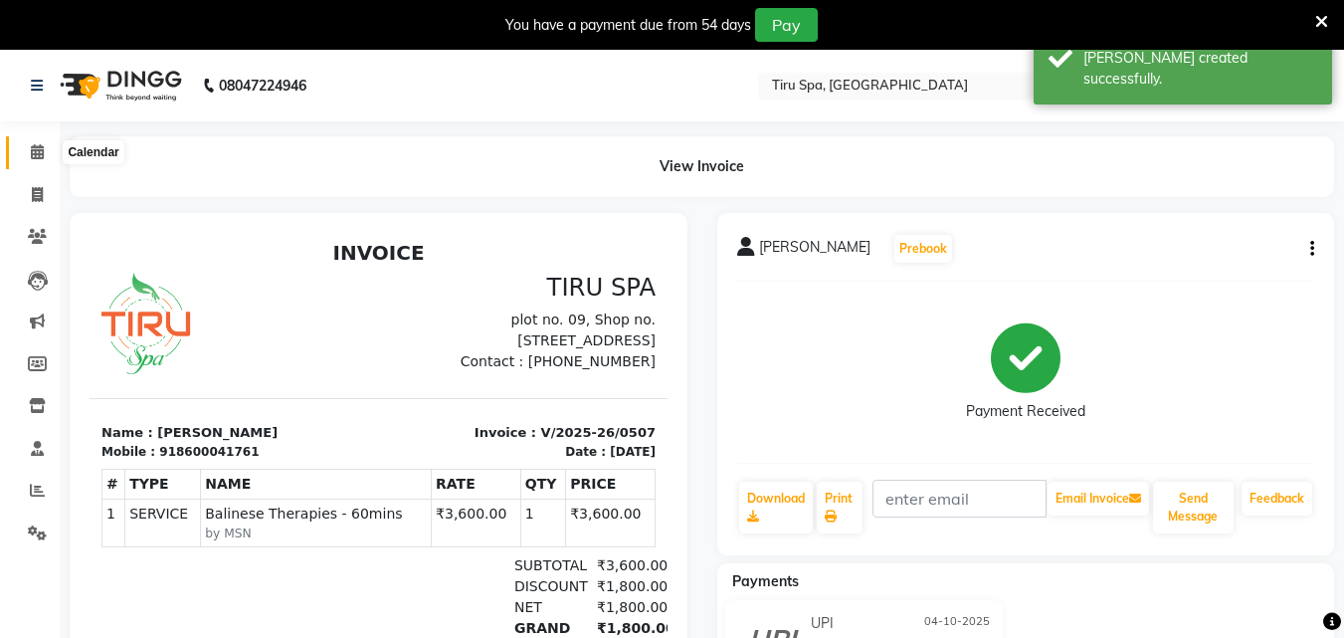
click at [49, 149] on span at bounding box center [37, 152] width 35 height 23
